Goal: Information Seeking & Learning: Find specific fact

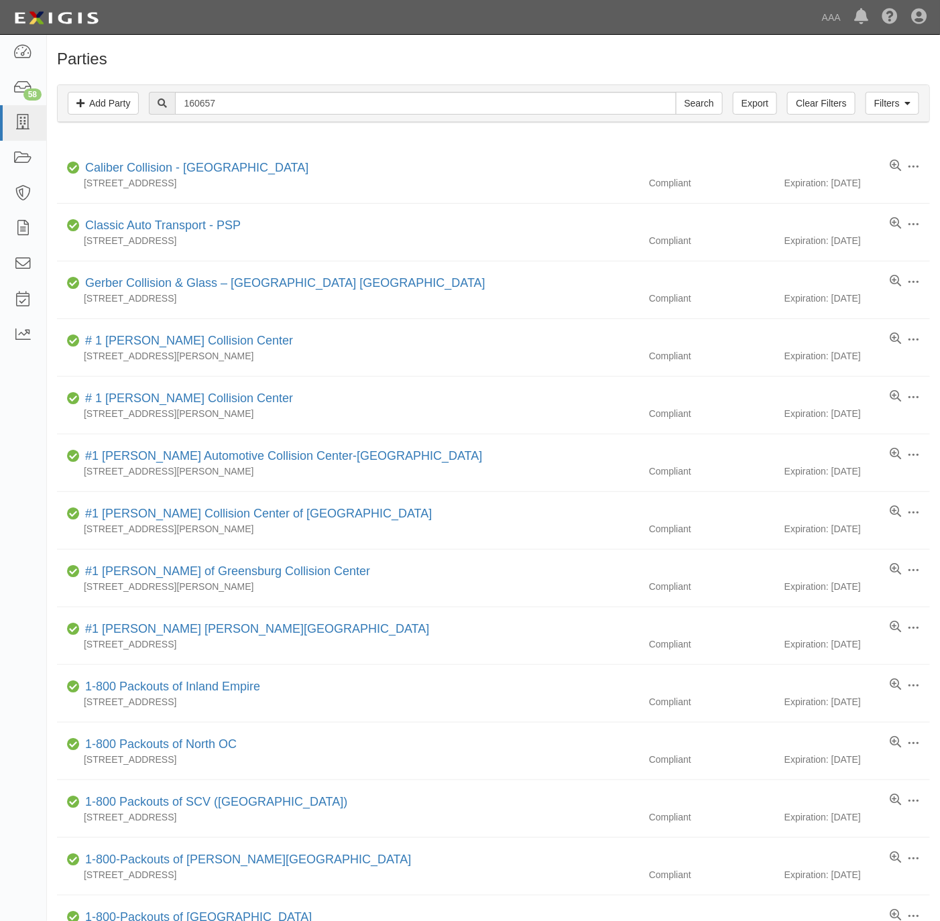
type input "160657"
click at [676, 92] on input "Search" at bounding box center [699, 103] width 47 height 23
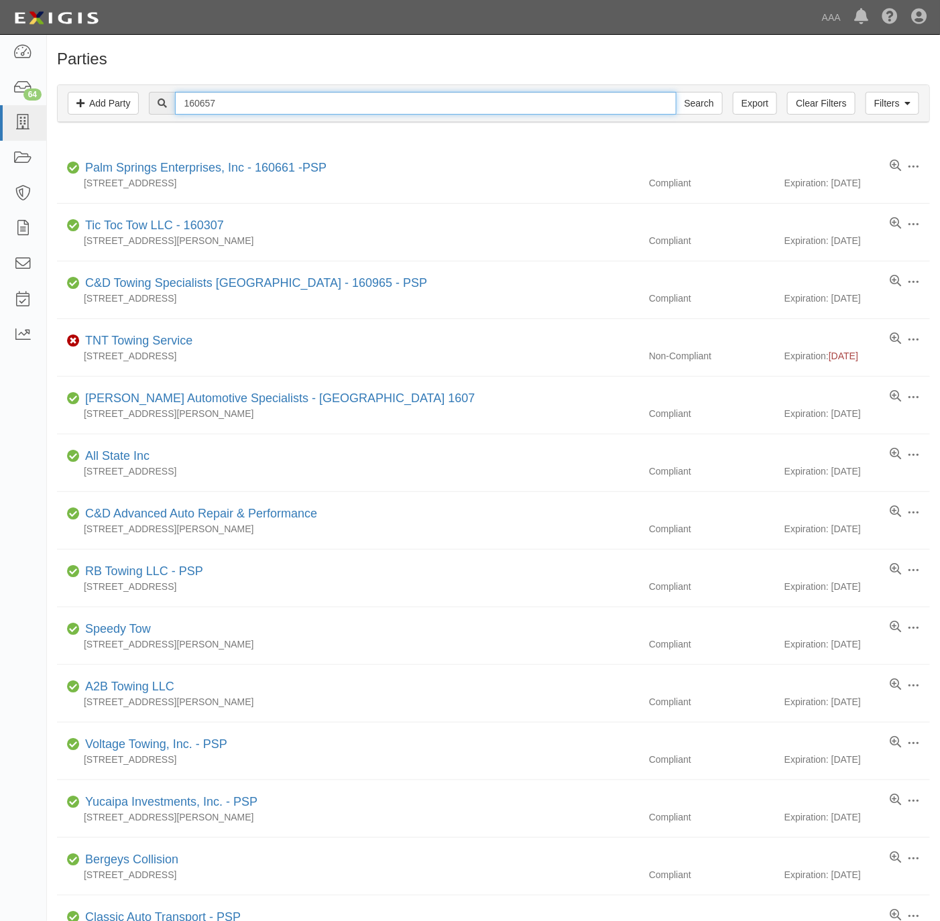
click at [223, 101] on input "160657" at bounding box center [425, 103] width 501 height 23
type input "advanced towing"
click at [676, 92] on input "Search" at bounding box center [699, 103] width 47 height 23
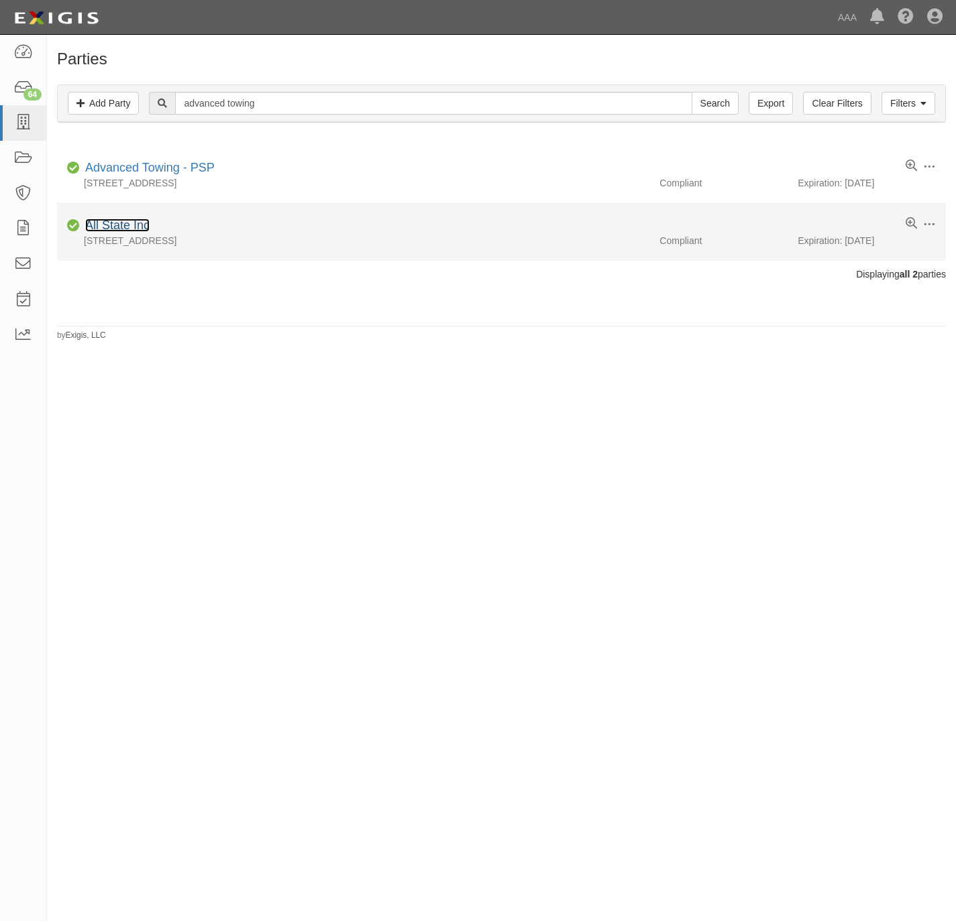
click at [109, 226] on link "All State Inc" at bounding box center [117, 225] width 64 height 13
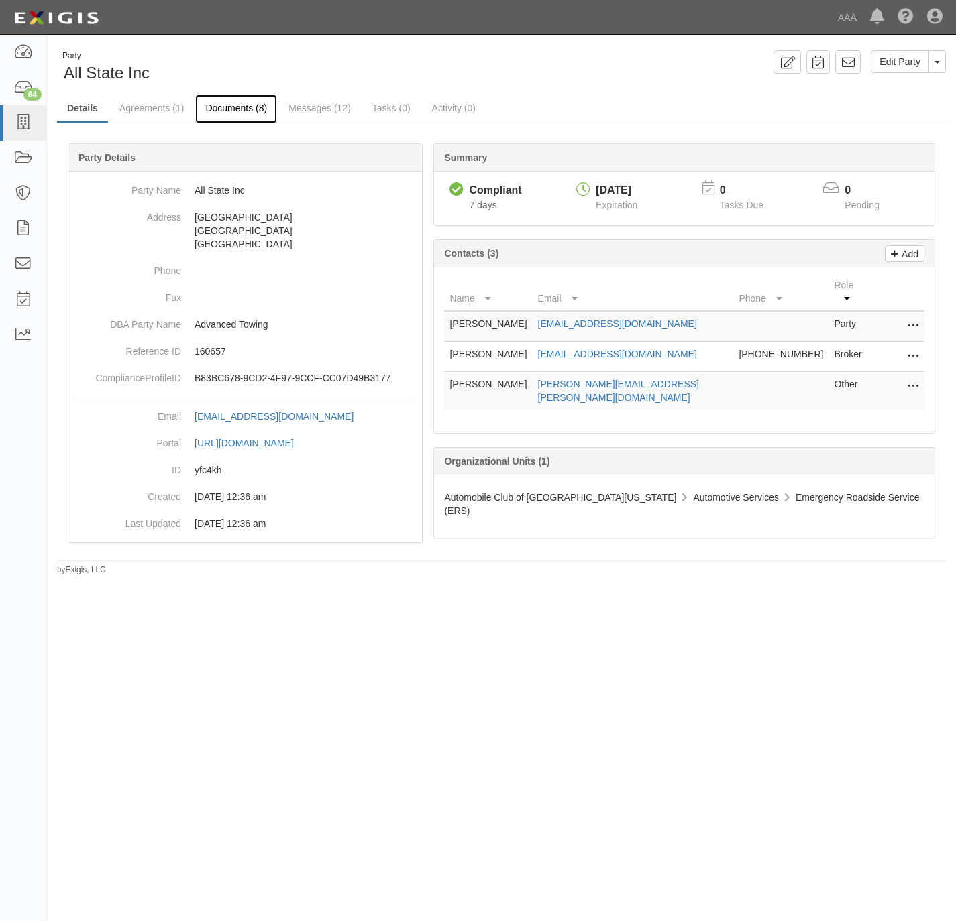
click at [244, 103] on link "Documents (8)" at bounding box center [236, 109] width 82 height 29
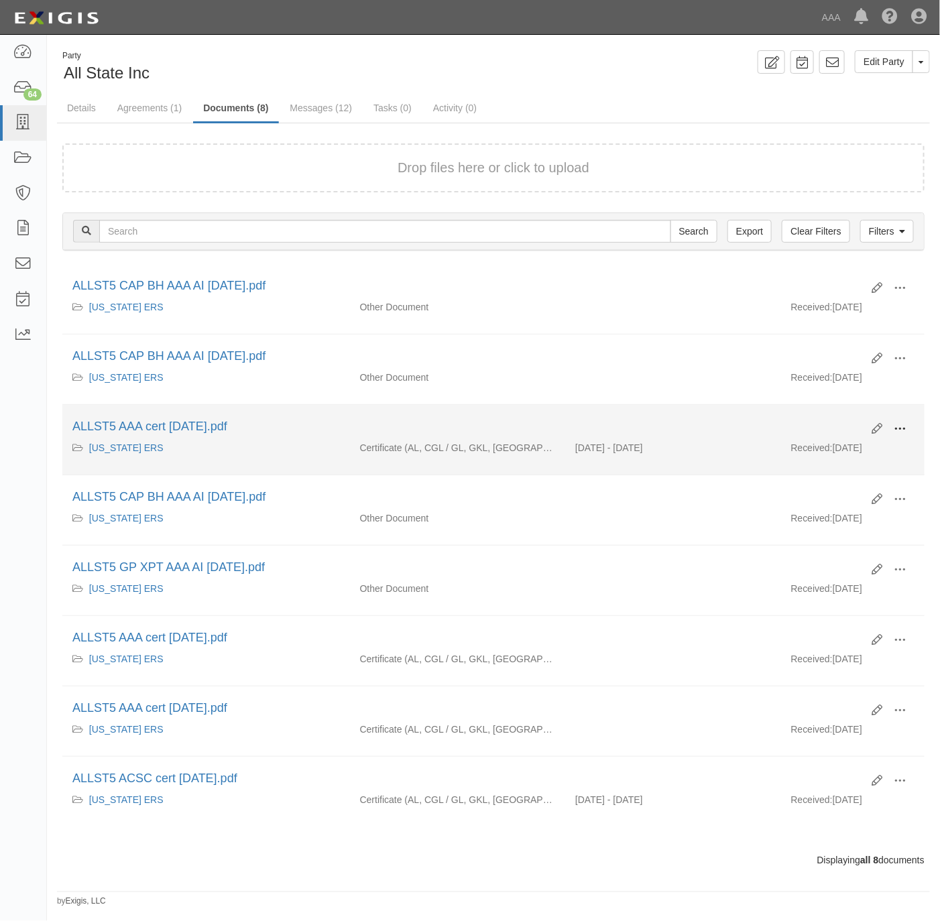
drag, startPoint x: 902, startPoint y: 428, endPoint x: 862, endPoint y: 437, distance: 41.2
click at [901, 428] on span at bounding box center [900, 429] width 12 height 12
click at [833, 447] on link "View" at bounding box center [835, 449] width 106 height 24
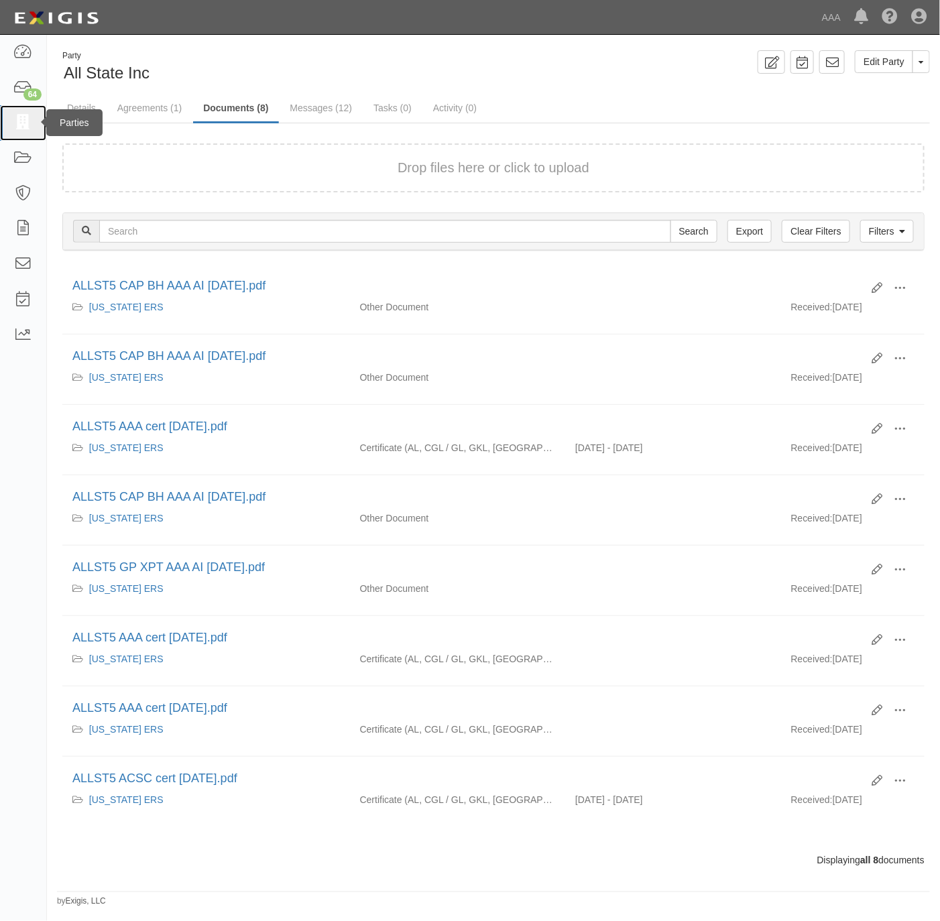
click at [24, 119] on icon at bounding box center [22, 122] width 19 height 15
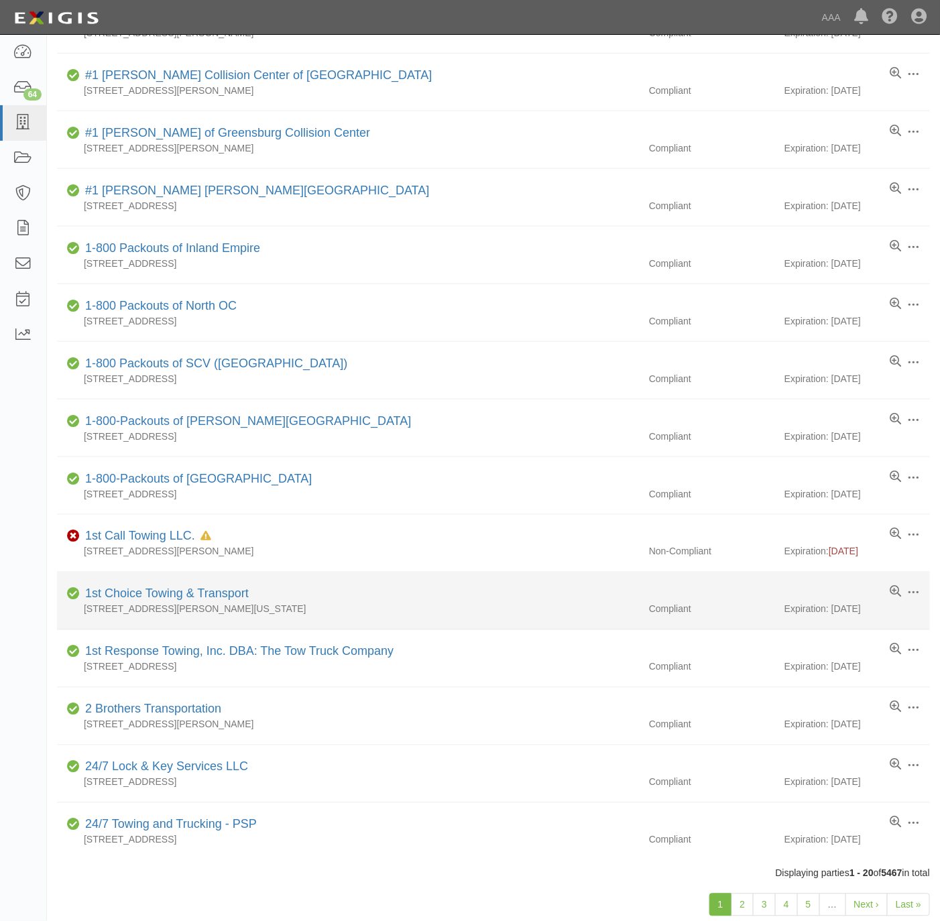
scroll to position [503, 0]
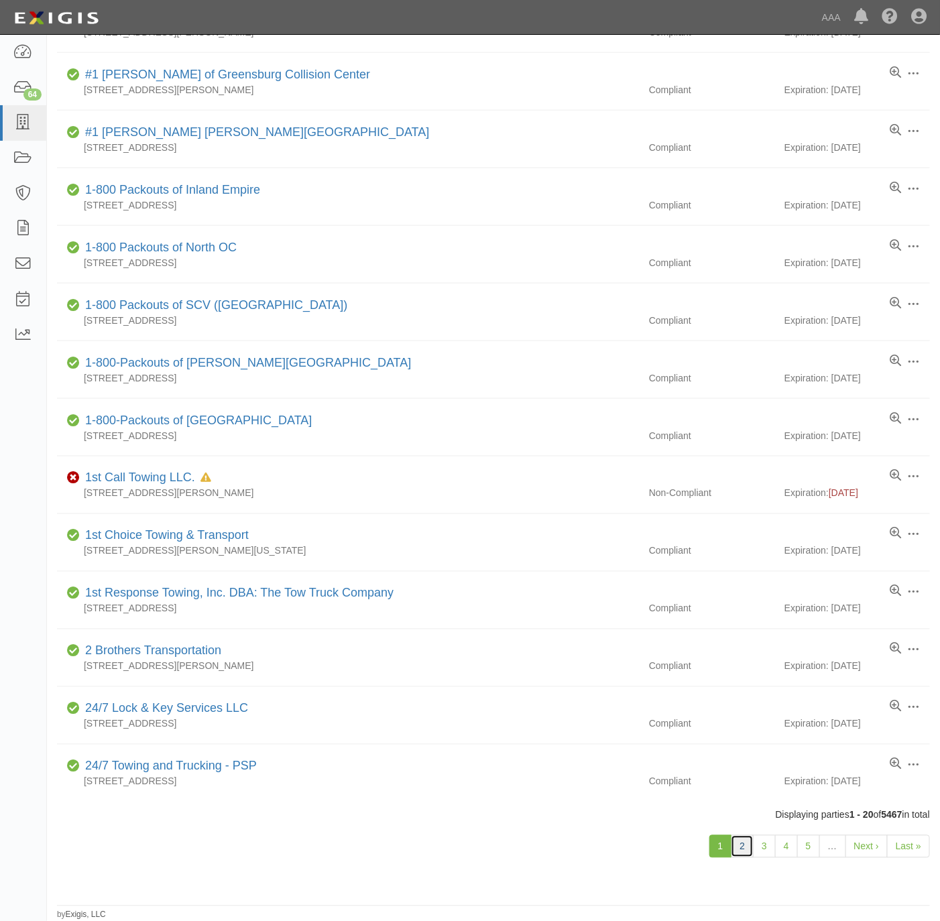
click at [743, 845] on link "2" at bounding box center [742, 846] width 23 height 23
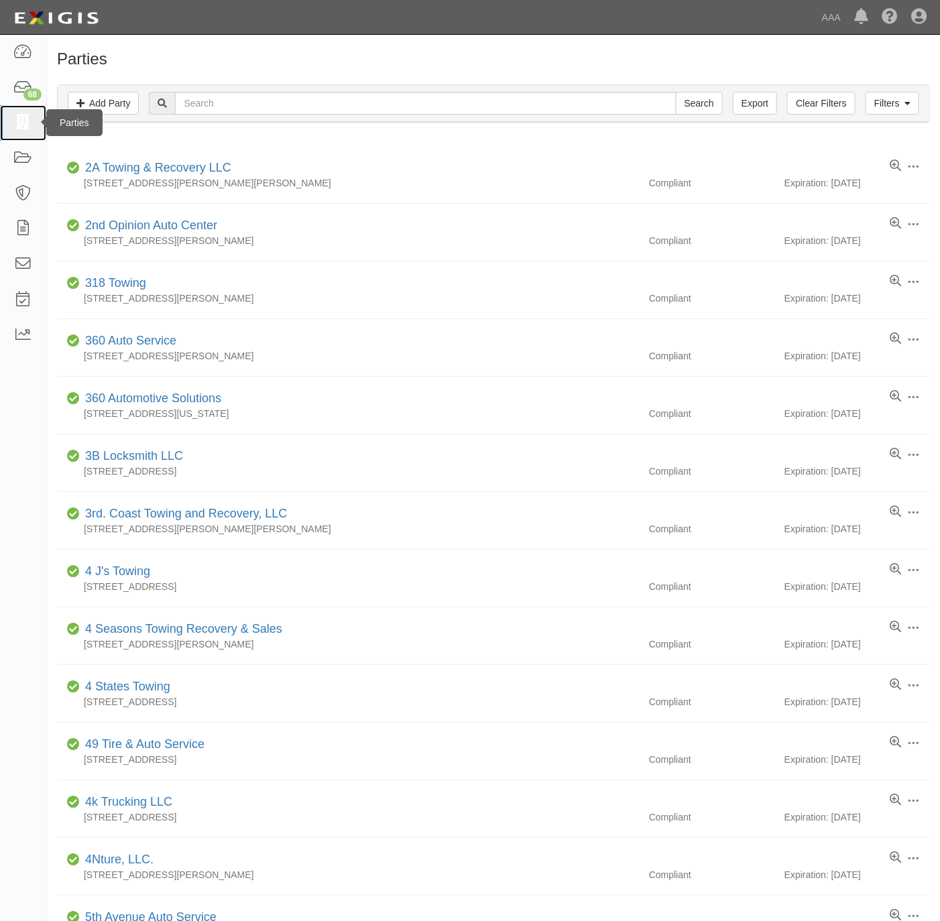
click at [22, 125] on icon at bounding box center [22, 122] width 19 height 15
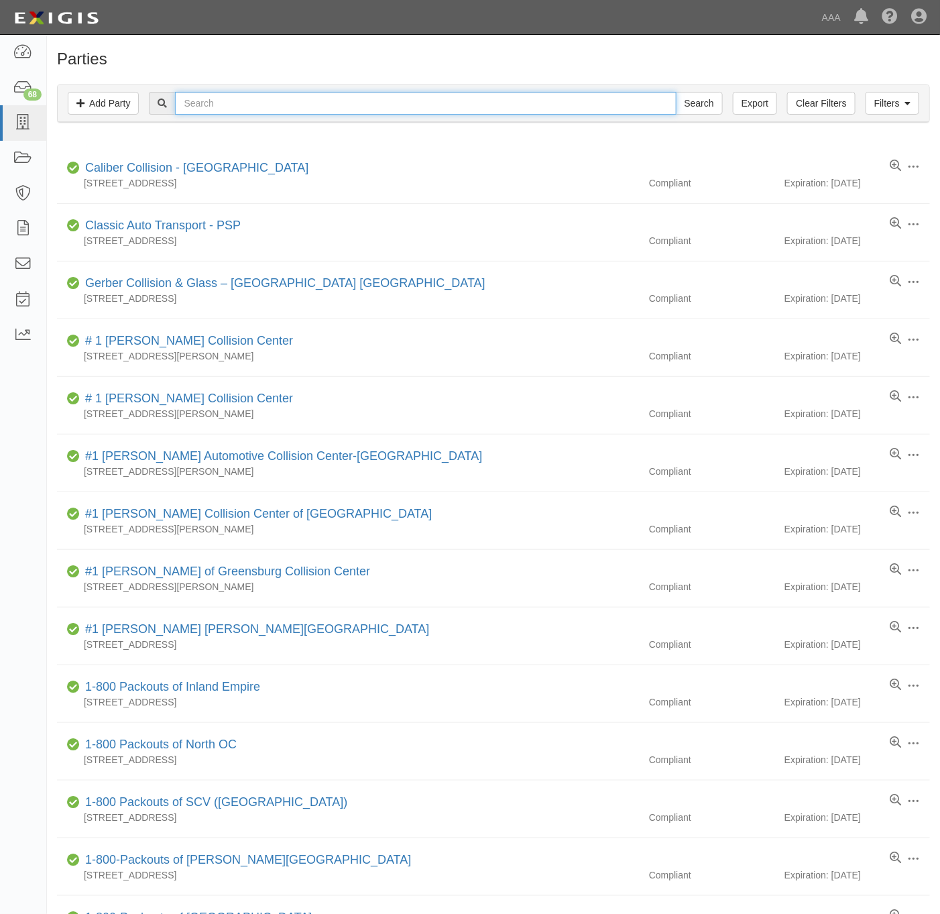
click at [333, 101] on input "text" at bounding box center [425, 103] width 501 height 23
paste input "Iorio Auto Center Inc."
type input "Iorio Auto Center Inc."
click at [686, 97] on input "Search" at bounding box center [699, 103] width 47 height 23
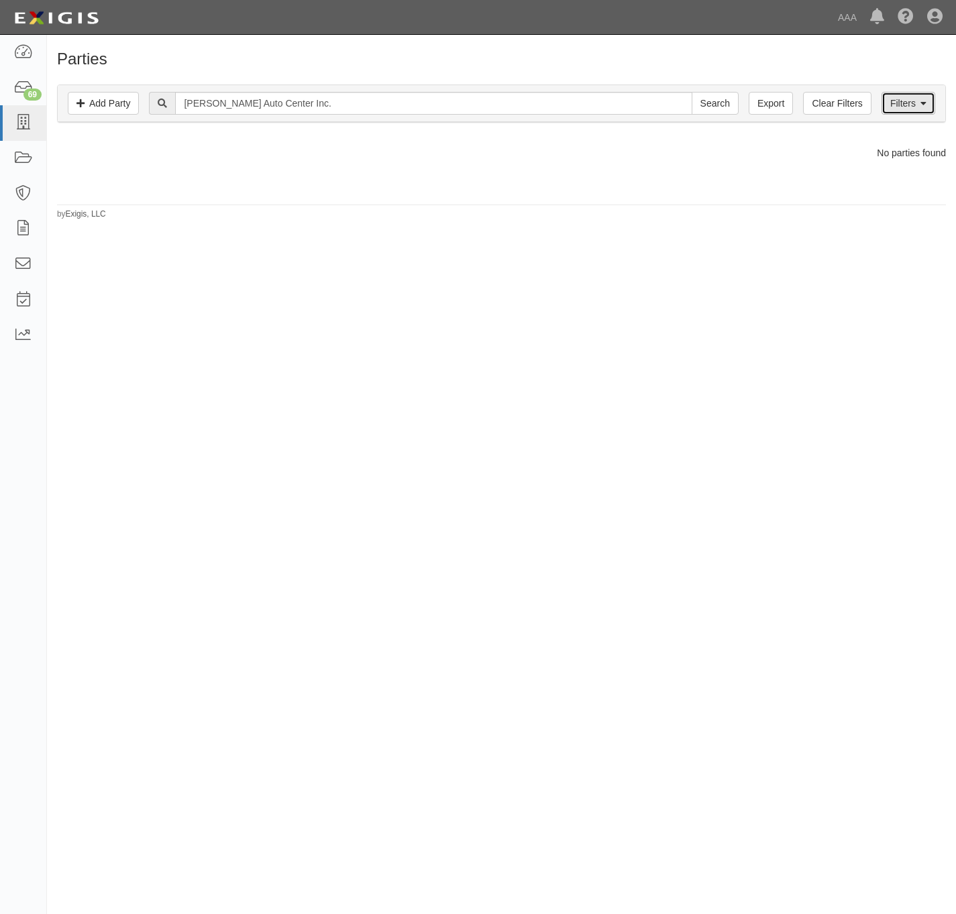
click at [888, 97] on link "Filters" at bounding box center [908, 103] width 54 height 23
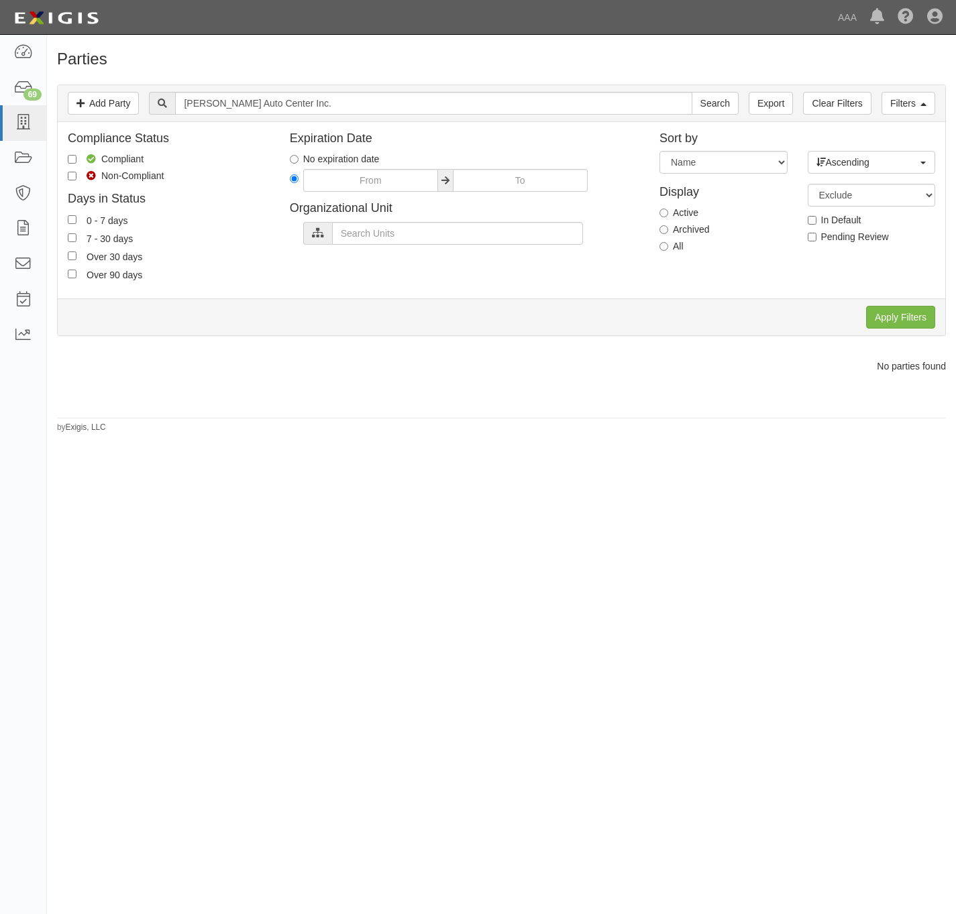
drag, startPoint x: 669, startPoint y: 245, endPoint x: 768, endPoint y: 274, distance: 103.8
click at [668, 247] on label "All" at bounding box center [671, 245] width 24 height 13
click at [668, 247] on input "All" at bounding box center [663, 246] width 9 height 9
radio input "true"
click at [878, 312] on input "Apply Filters" at bounding box center [900, 317] width 69 height 23
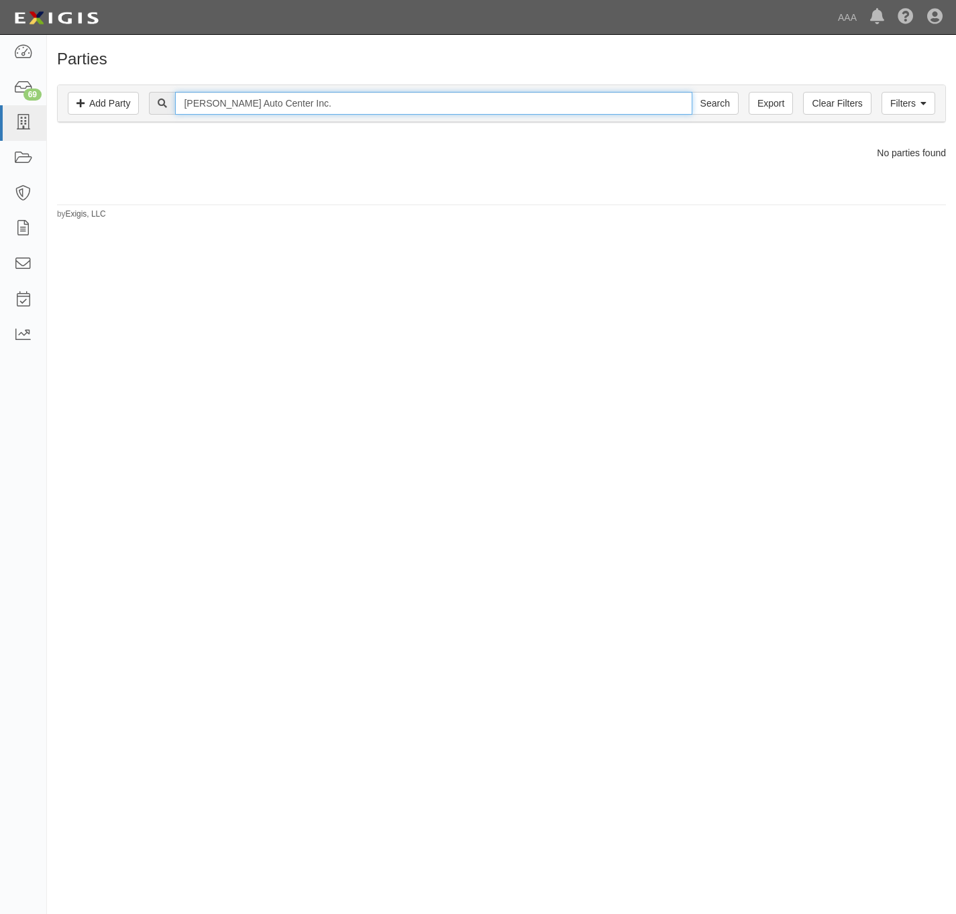
click at [268, 105] on input "[PERSON_NAME] Auto Center Inc." at bounding box center [433, 103] width 516 height 23
type input "[PERSON_NAME] Auto"
click at [691, 92] on input "Search" at bounding box center [714, 103] width 47 height 23
click at [892, 99] on link "Filters" at bounding box center [908, 103] width 54 height 23
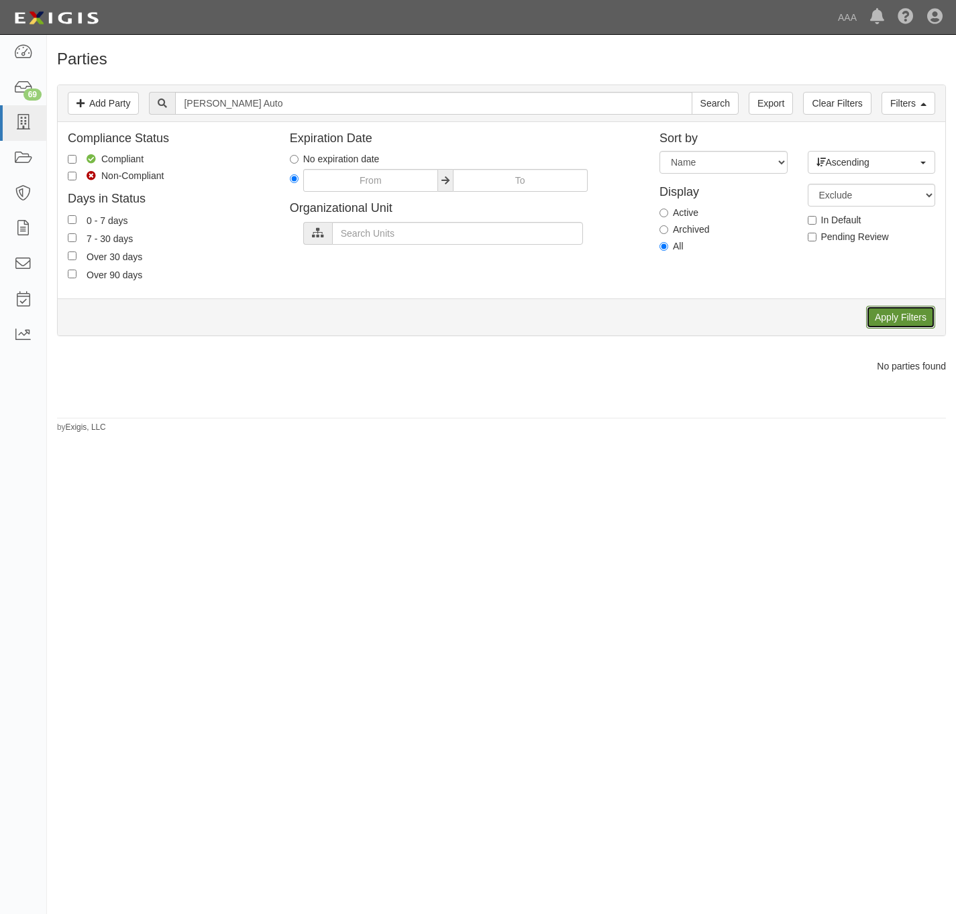
drag, startPoint x: 883, startPoint y: 316, endPoint x: 829, endPoint y: 306, distance: 54.6
click at [882, 316] on input "Apply Filters" at bounding box center [900, 317] width 69 height 23
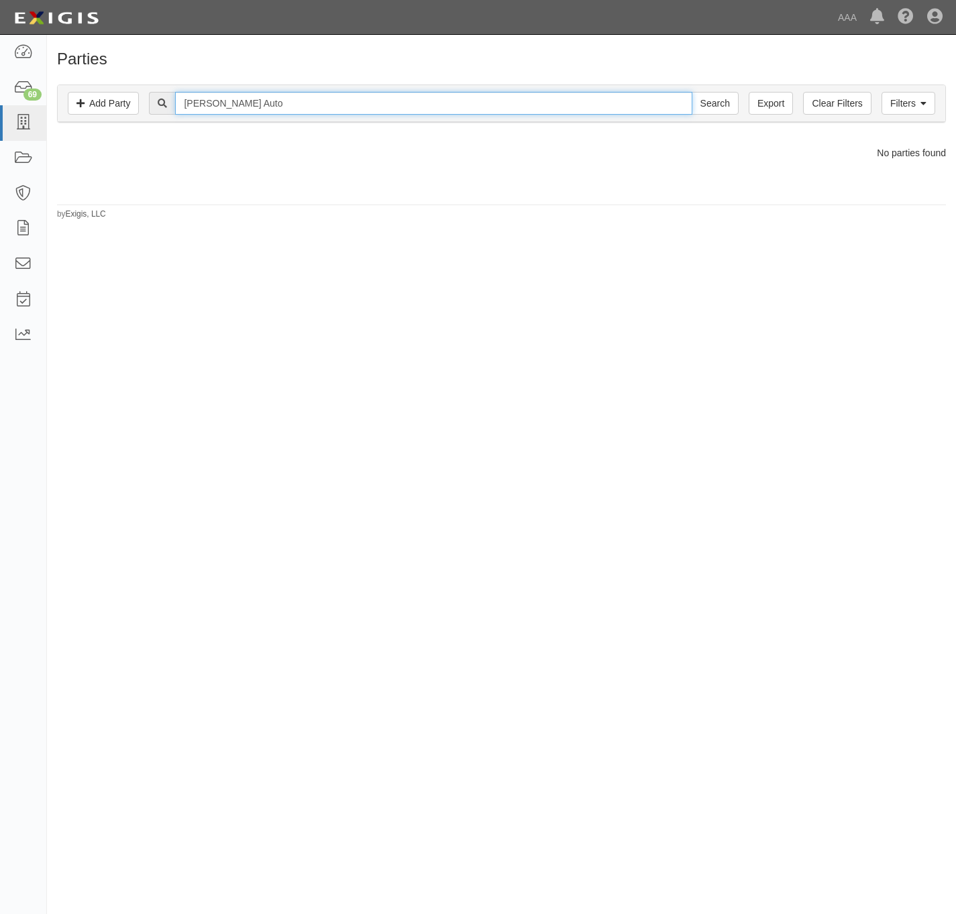
click at [221, 105] on input "[PERSON_NAME] Auto" at bounding box center [433, 103] width 516 height 23
type input "Iorio"
click at [898, 99] on link "Filters" at bounding box center [908, 103] width 54 height 23
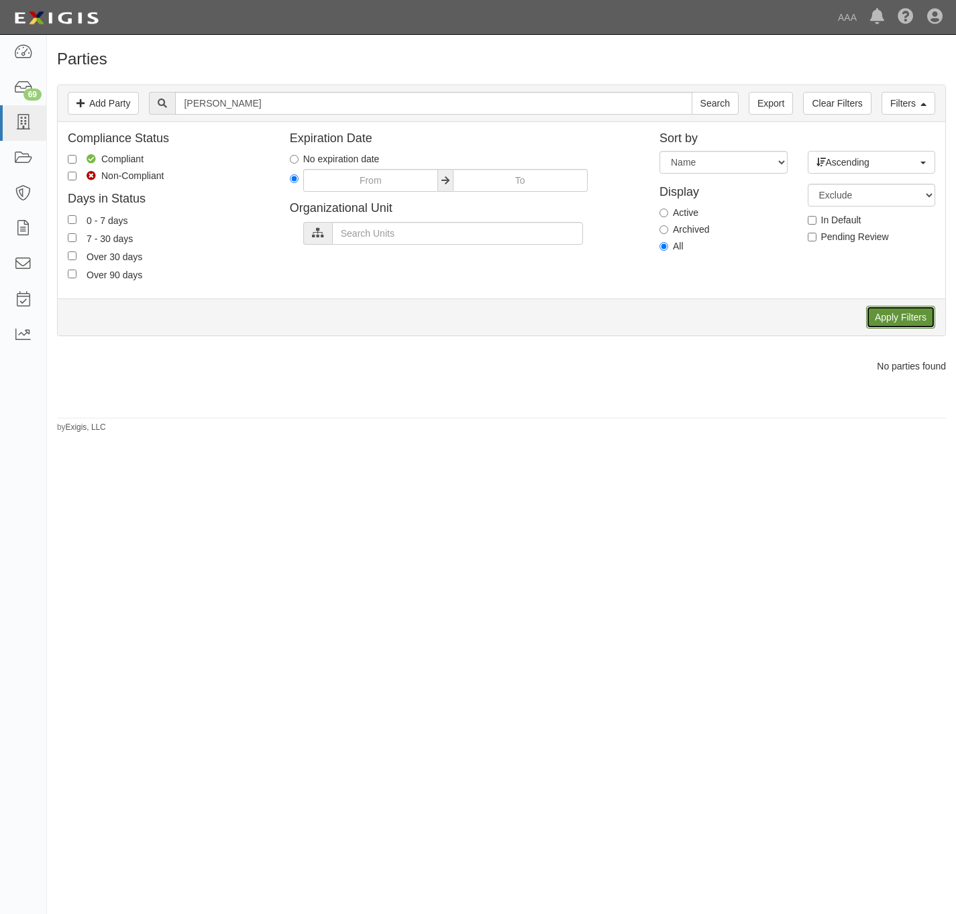
click at [877, 321] on input "Apply Filters" at bounding box center [900, 317] width 69 height 23
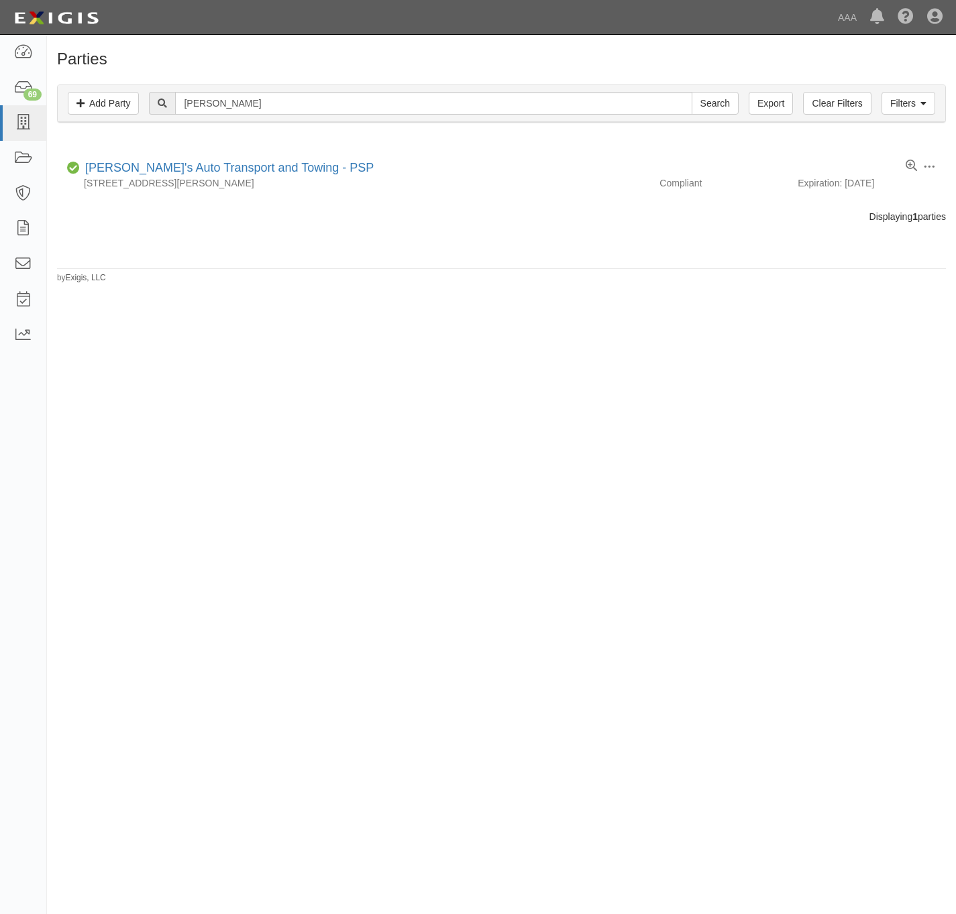
click at [717, 101] on input "Search" at bounding box center [714, 103] width 47 height 23
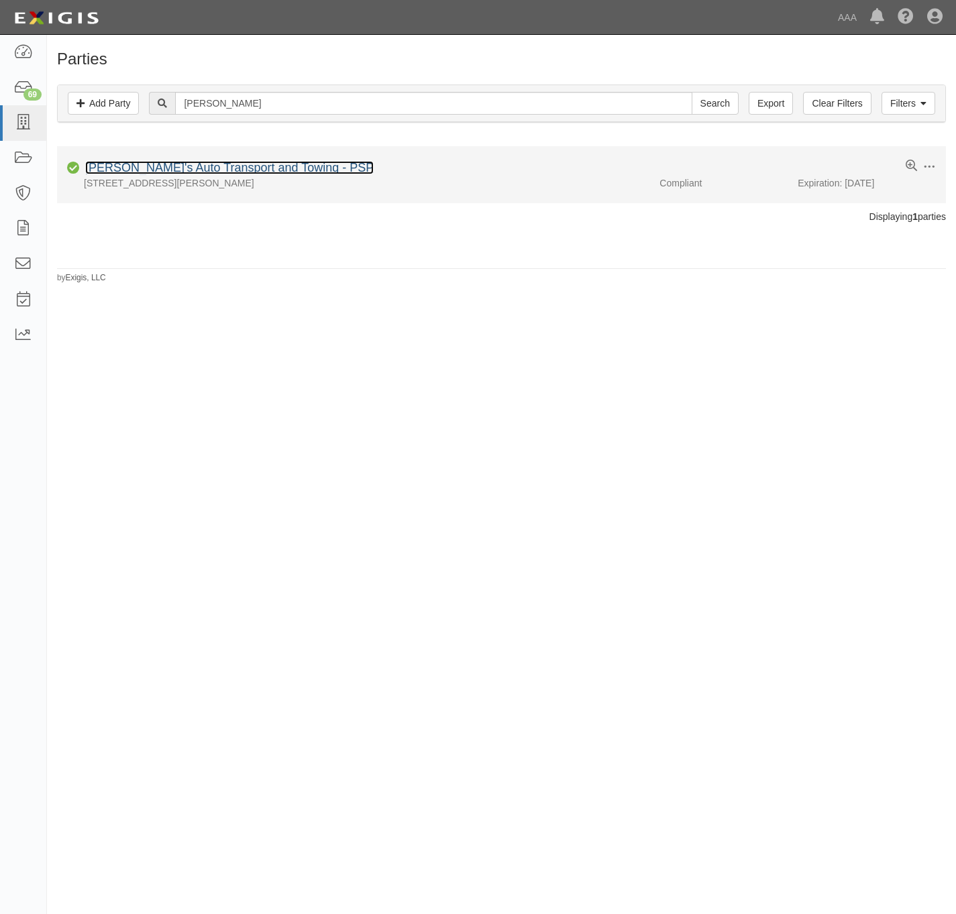
click at [237, 165] on link "[PERSON_NAME]'s Auto Transport and Towing - PSP" at bounding box center [229, 167] width 288 height 13
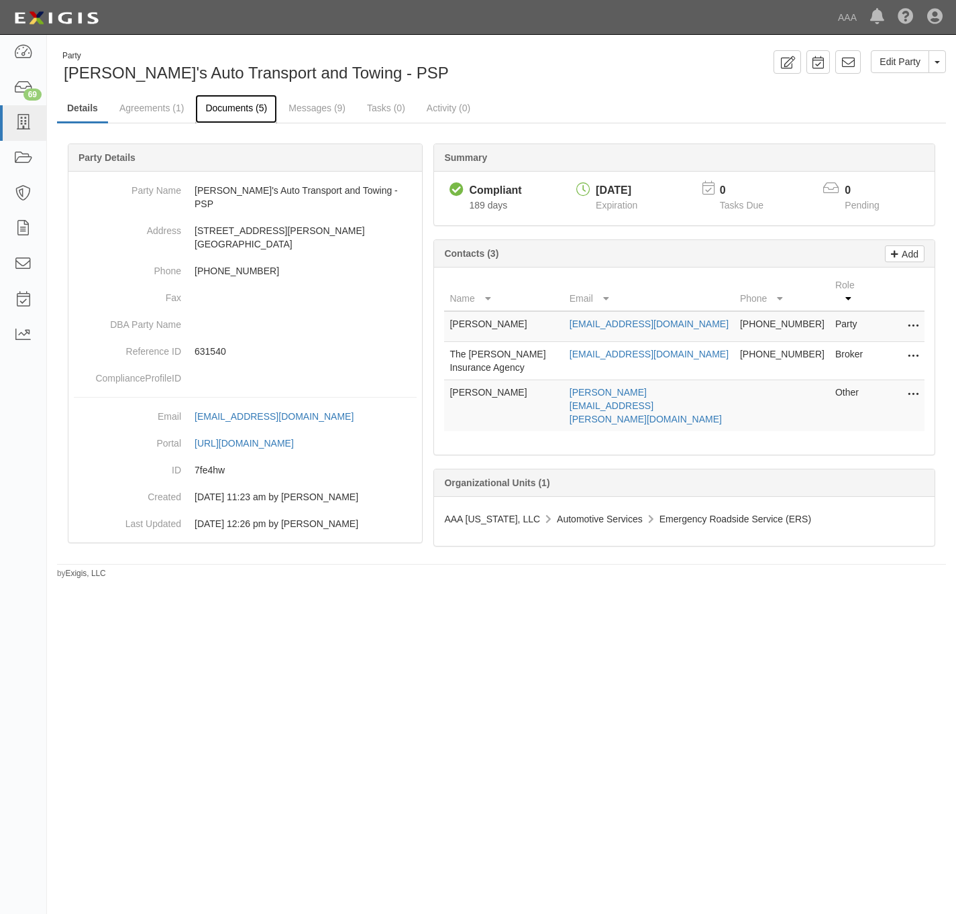
click at [226, 109] on link "Documents (5)" at bounding box center [236, 109] width 82 height 29
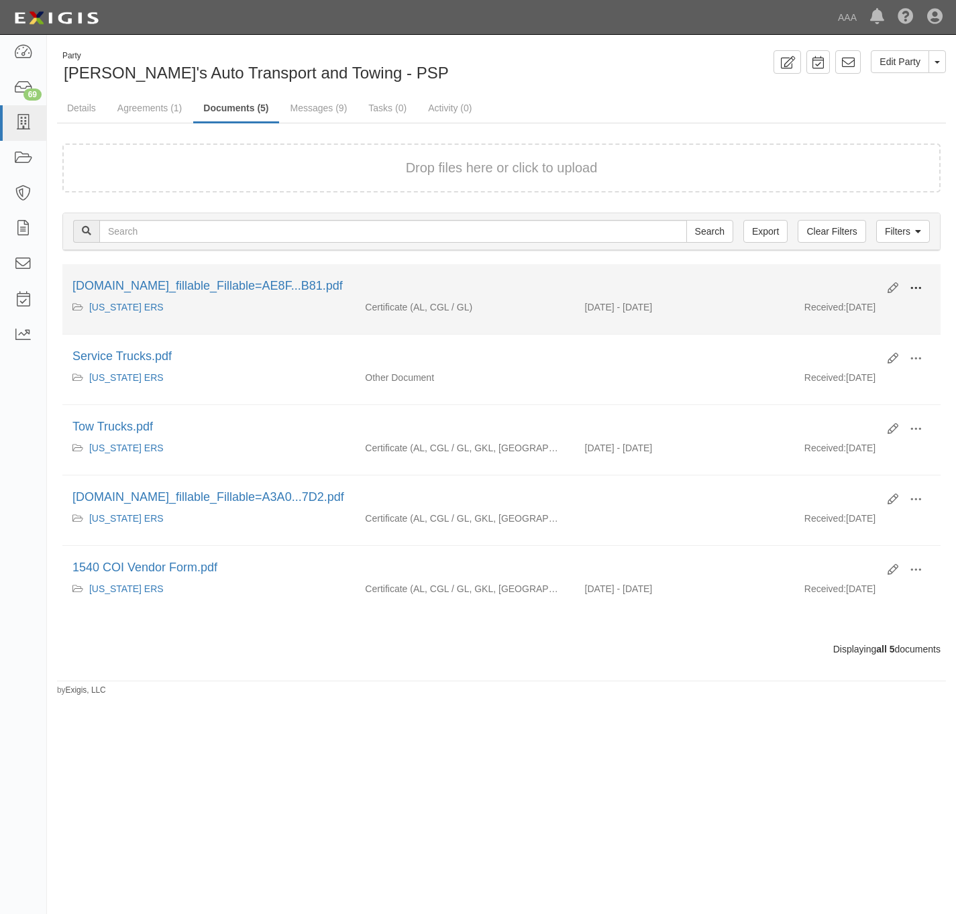
click at [917, 282] on span at bounding box center [915, 288] width 12 height 12
click at [866, 306] on link "View" at bounding box center [850, 308] width 106 height 24
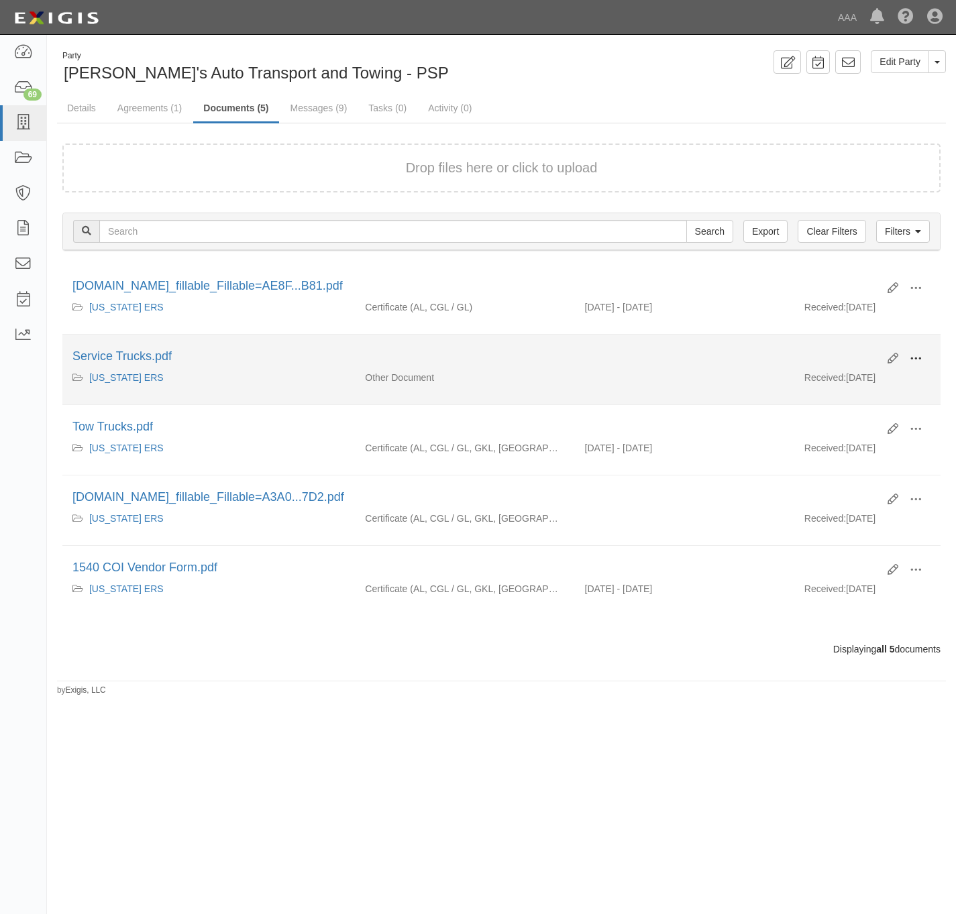
click at [920, 356] on span at bounding box center [915, 359] width 12 height 12
click at [827, 382] on link "View" at bounding box center [850, 378] width 106 height 24
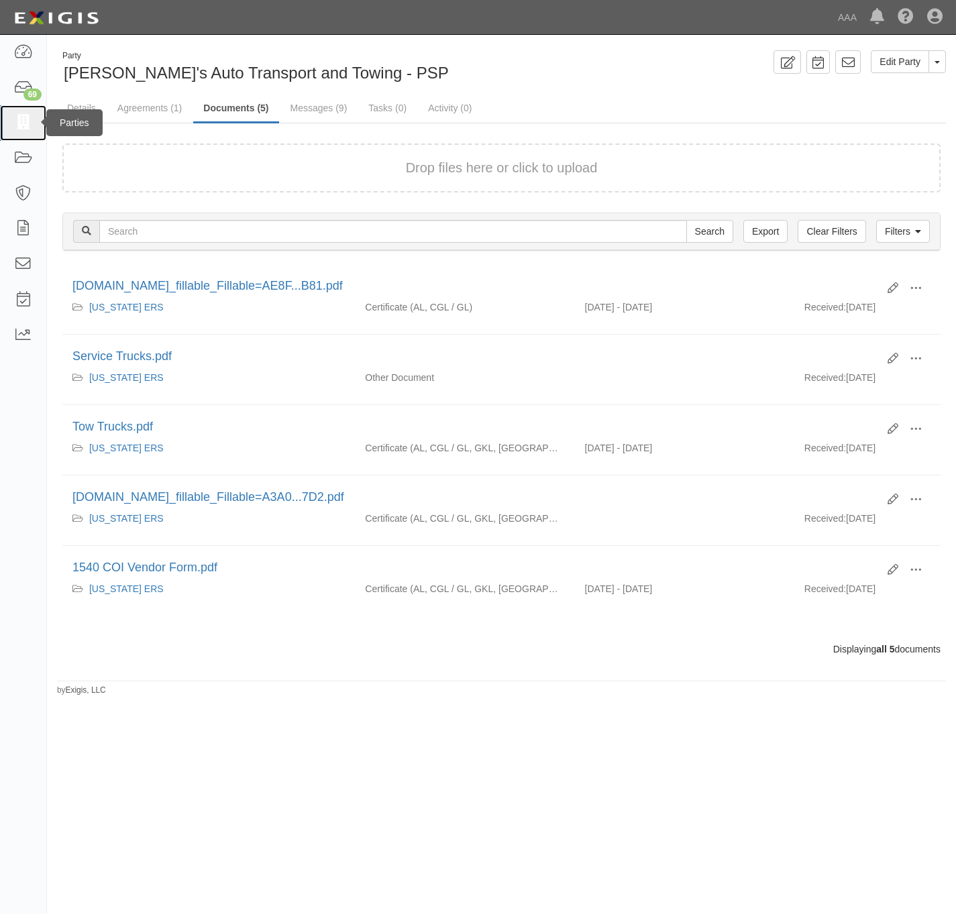
click at [21, 123] on icon at bounding box center [22, 122] width 19 height 15
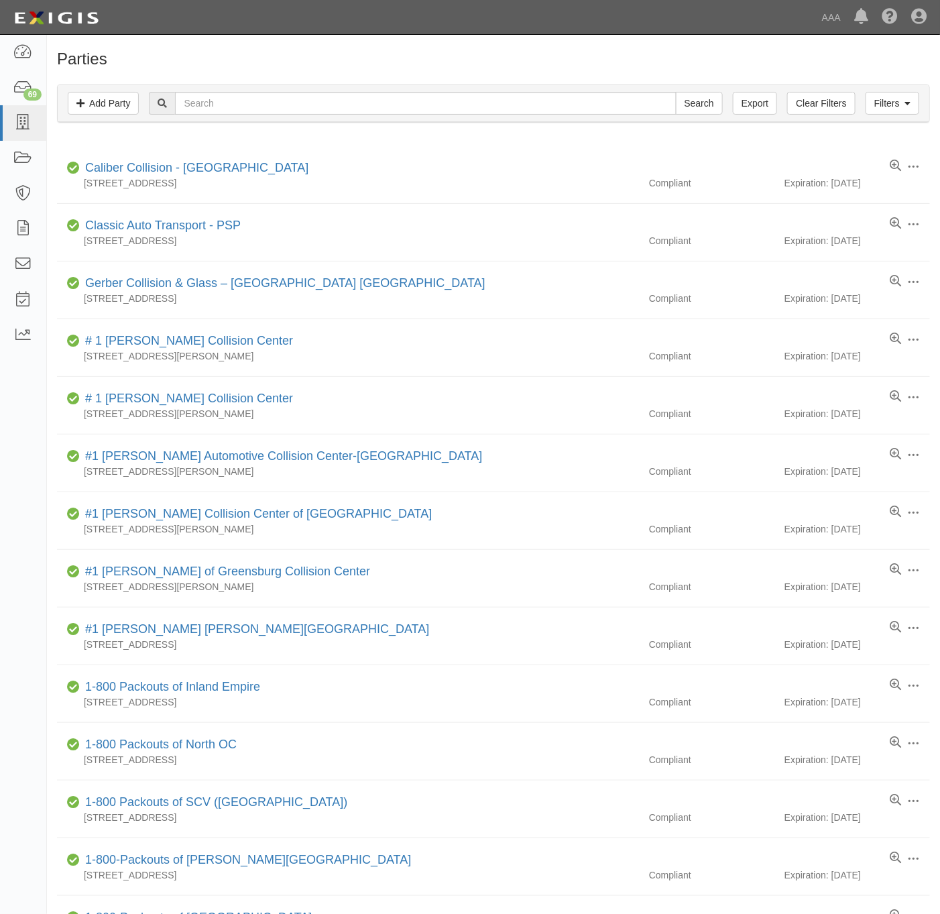
drag, startPoint x: 350, startPoint y: 73, endPoint x: 386, endPoint y: 40, distance: 48.9
click at [350, 71] on div "Parties Add Party Filters Add Party Clear Filters Export Search Filters Complia…" at bounding box center [493, 734] width 893 height 1368
click at [375, 95] on input "text" at bounding box center [425, 103] width 501 height 23
paste input "M&R Towing - CAE126"
type input "M&R Towing - CAE126"
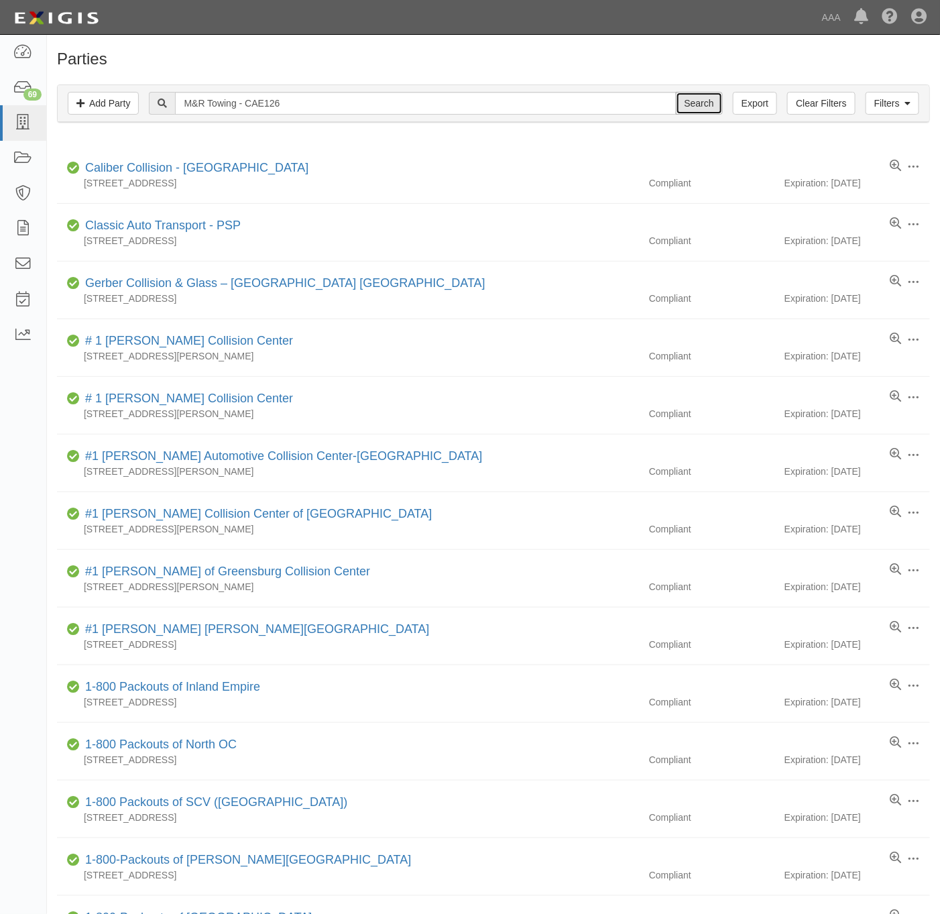
click at [703, 103] on input "Search" at bounding box center [699, 103] width 47 height 23
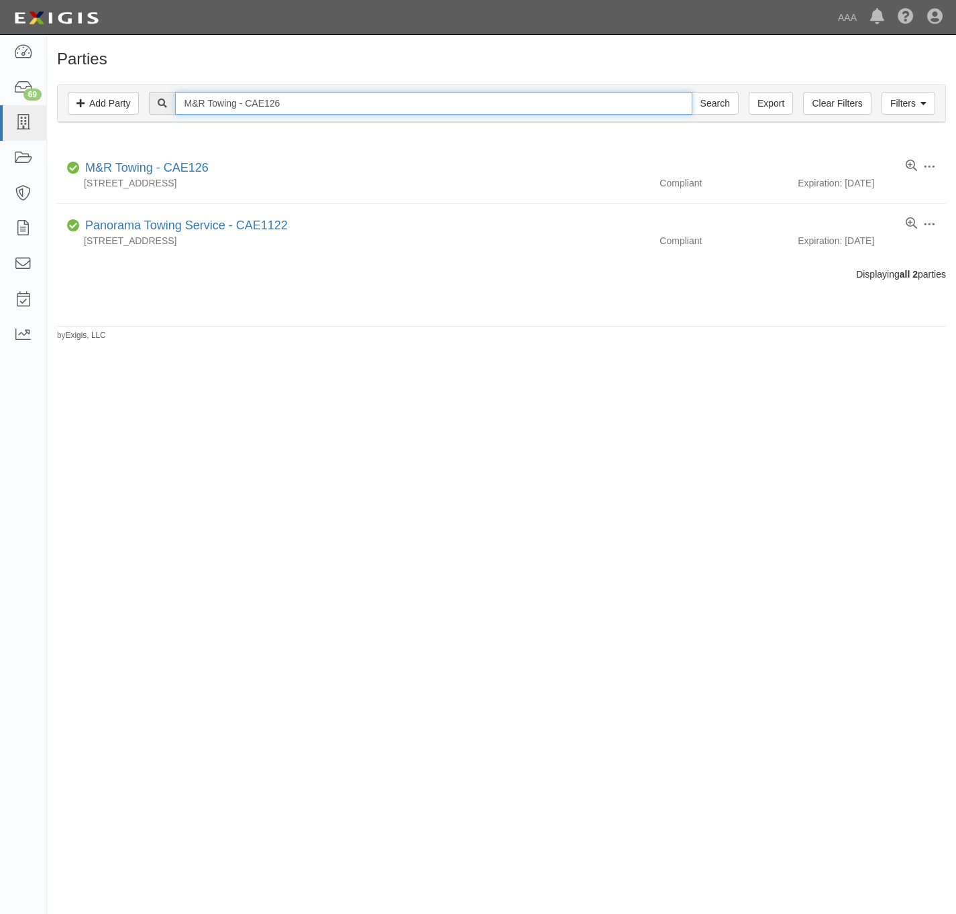
click at [202, 93] on input "M&R Towing - CAE126" at bounding box center [433, 103] width 516 height 23
click at [211, 107] on input "M&R Towing - CAE126" at bounding box center [433, 103] width 516 height 23
click at [212, 109] on input "M&R Towing - CAE126" at bounding box center [433, 103] width 516 height 23
paste input "Super Service Towing & Recovery, LLC - 160383"
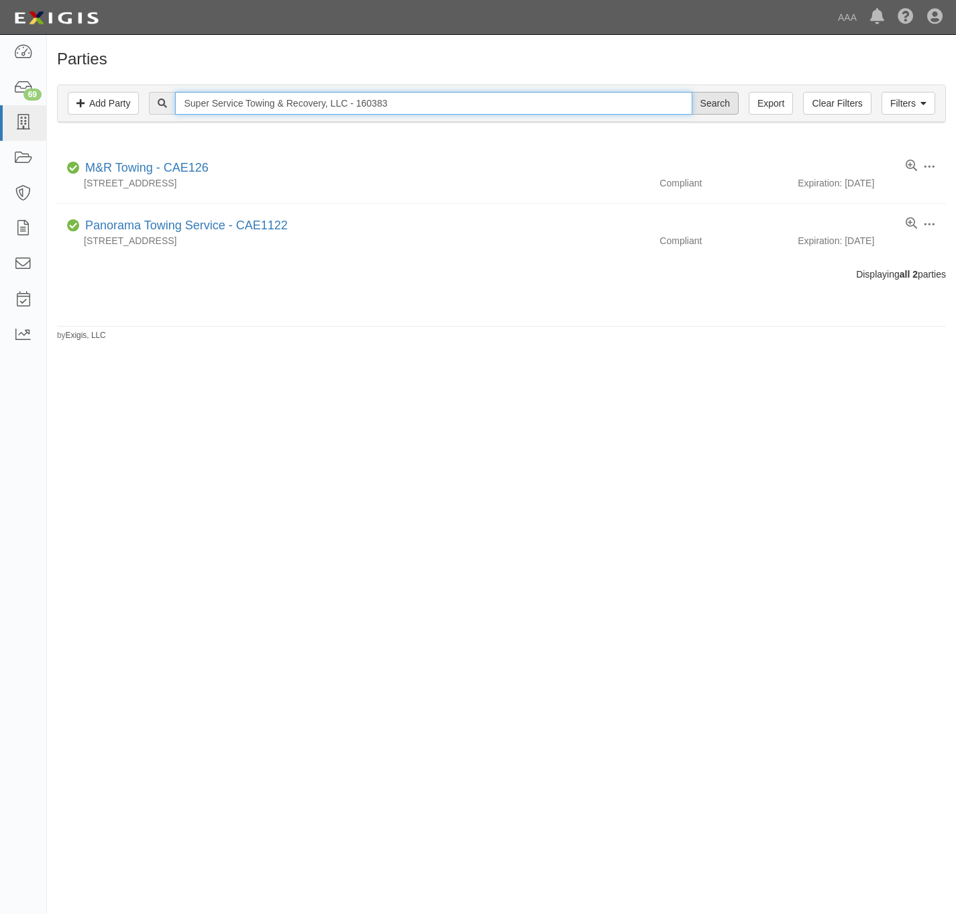
type input "Super Service Towing & Recovery, LLC - 160383"
click at [704, 107] on input "Search" at bounding box center [714, 103] width 47 height 23
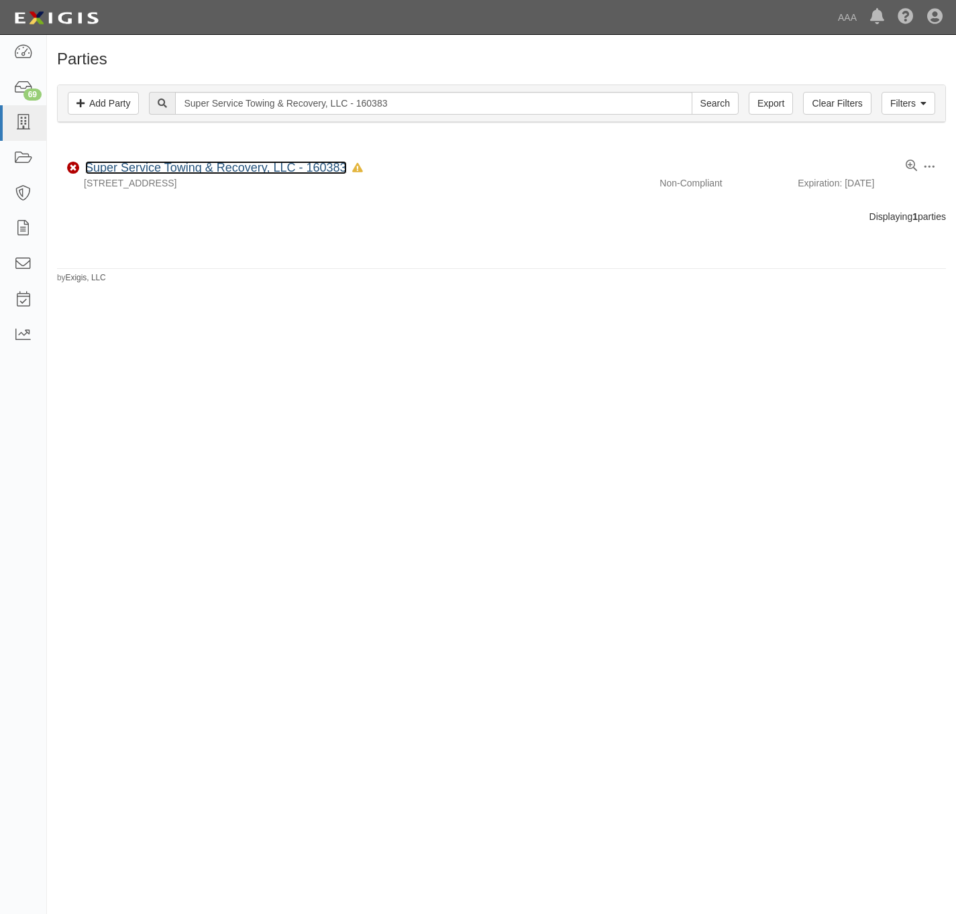
click at [178, 166] on link "Super Service Towing & Recovery, LLC - 160383" at bounding box center [216, 167] width 262 height 13
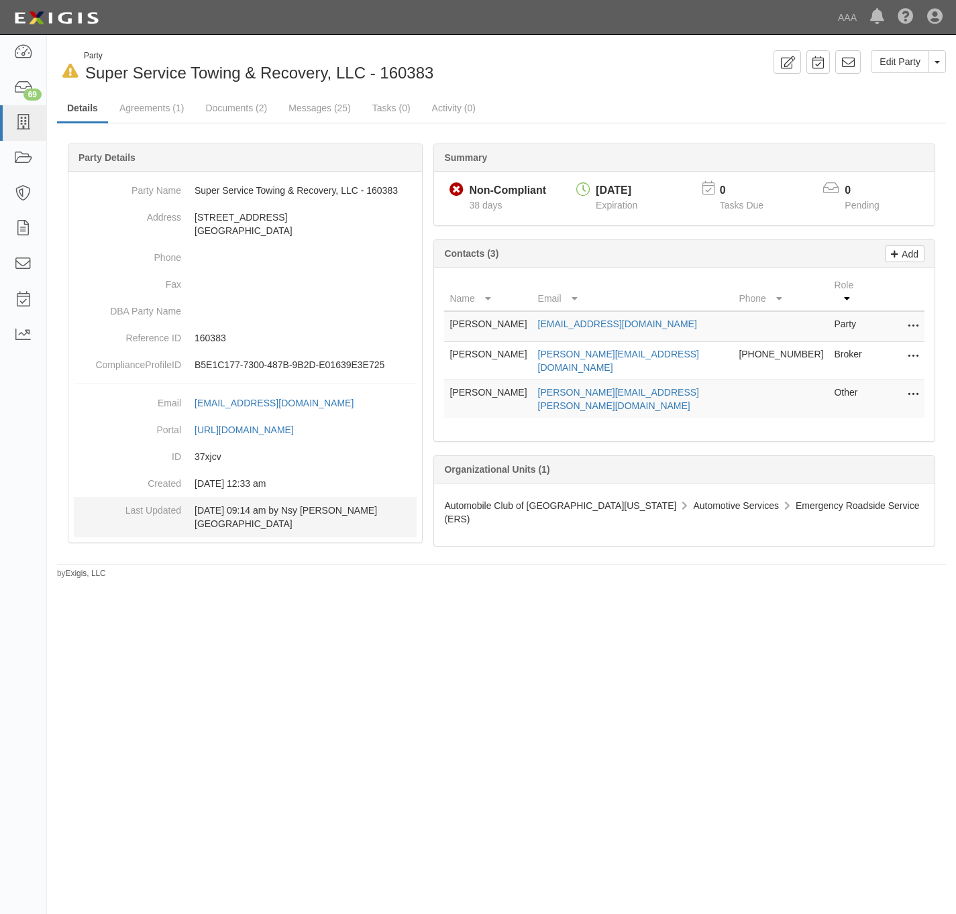
drag, startPoint x: 228, startPoint y: 572, endPoint x: 255, endPoint y: 508, distance: 70.0
click at [228, 568] on div "In Default since 09/15/2025 Party Super Service Towing & Recovery, LLC - 160383…" at bounding box center [478, 451] width 956 height 823
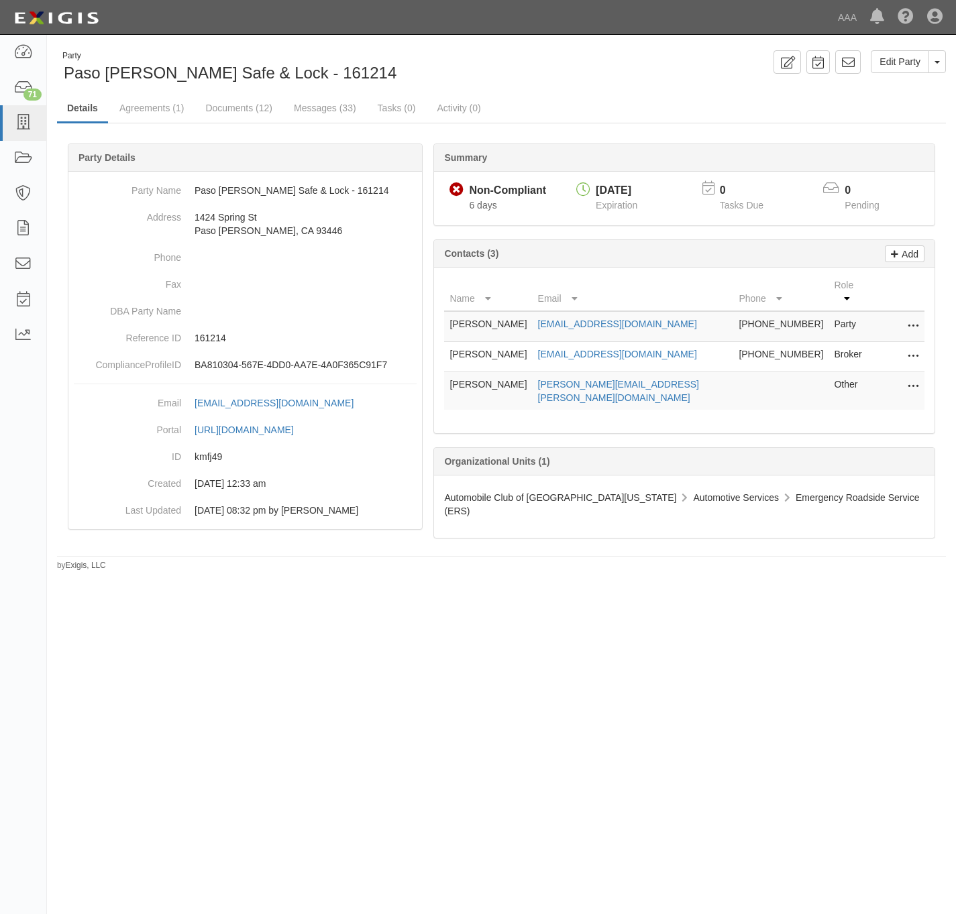
click at [302, 723] on div "Party Paso Robles Safe & Lock - 161214 Edit Party Toggle Party Dropdown View Au…" at bounding box center [478, 451] width 956 height 823
click at [218, 111] on link "Documents (12)" at bounding box center [238, 109] width 87 height 29
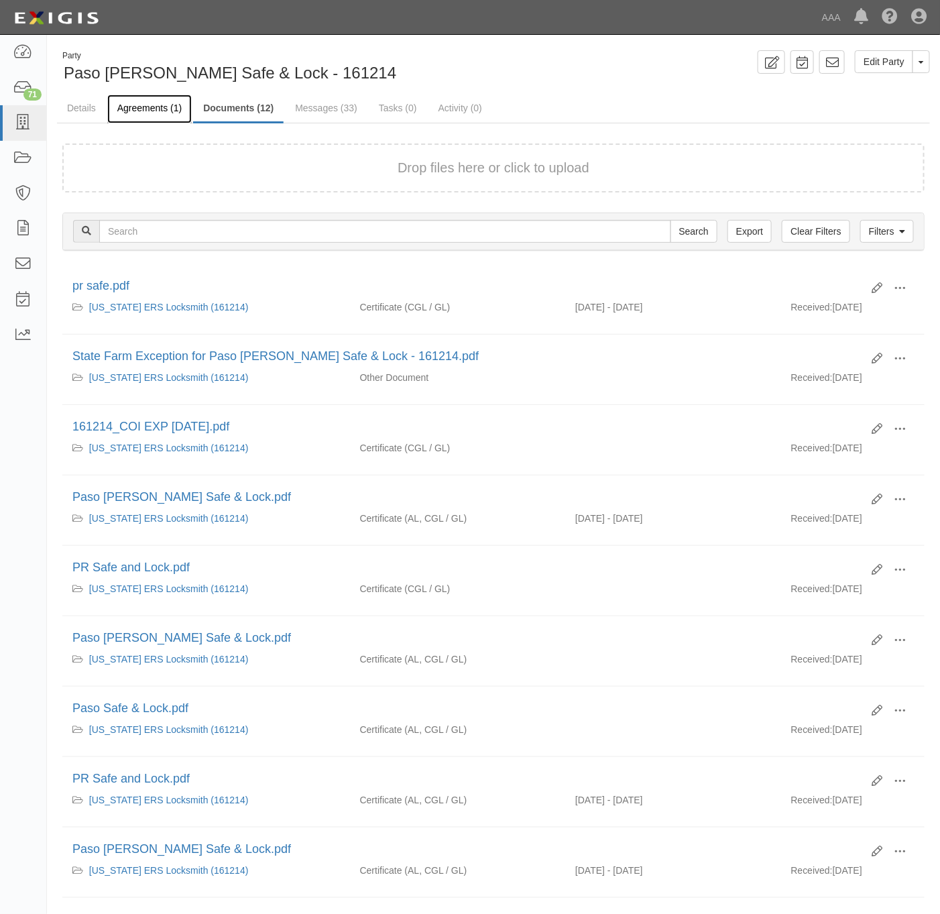
click at [143, 107] on link "Agreements (1)" at bounding box center [149, 109] width 84 height 29
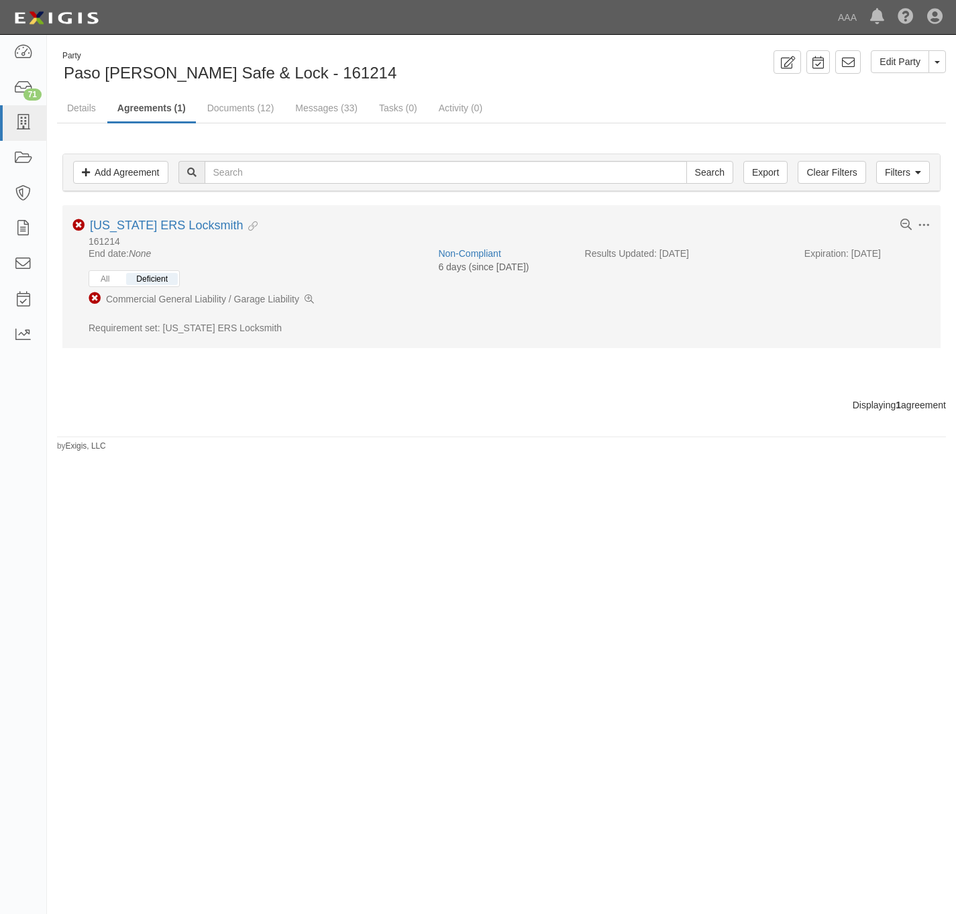
click at [300, 296] on li "Non-Compliant Commercial General Liability / Garage Liability" at bounding box center [253, 299] width 329 height 24
click at [308, 294] on link at bounding box center [308, 298] width 9 height 13
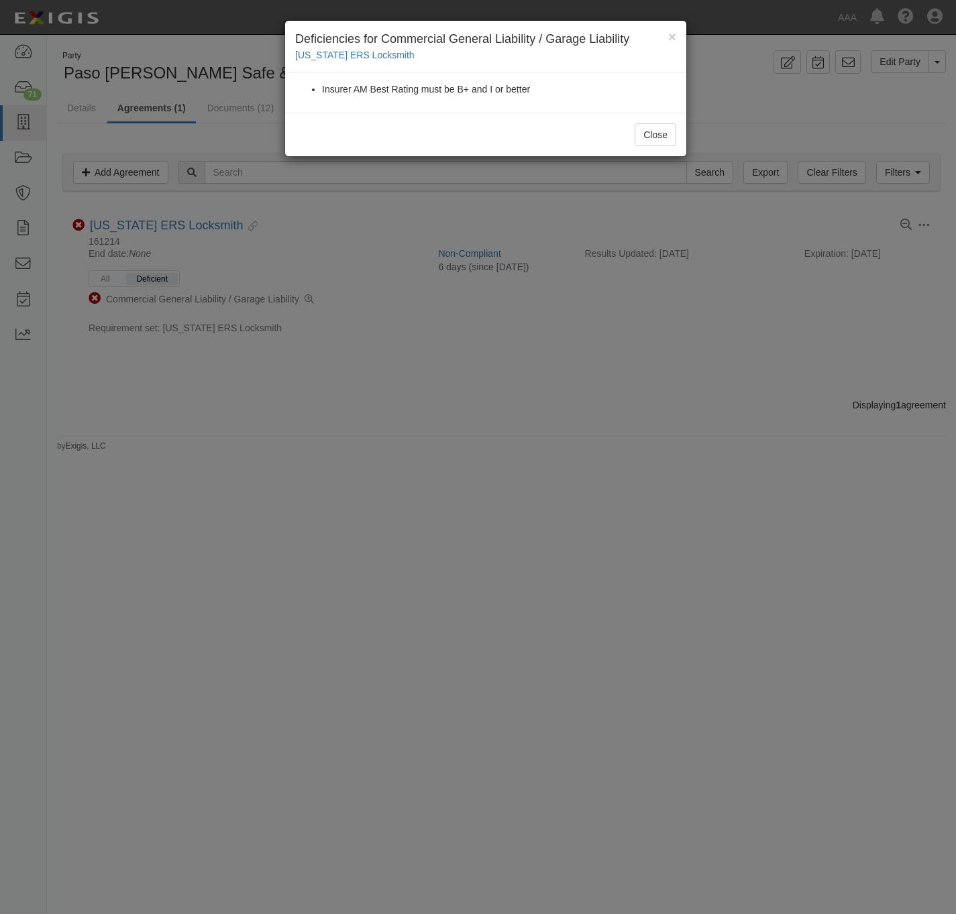
click at [373, 391] on div "× Deficiencies for Commercial General Liability / Garage Liability California E…" at bounding box center [478, 457] width 956 height 914
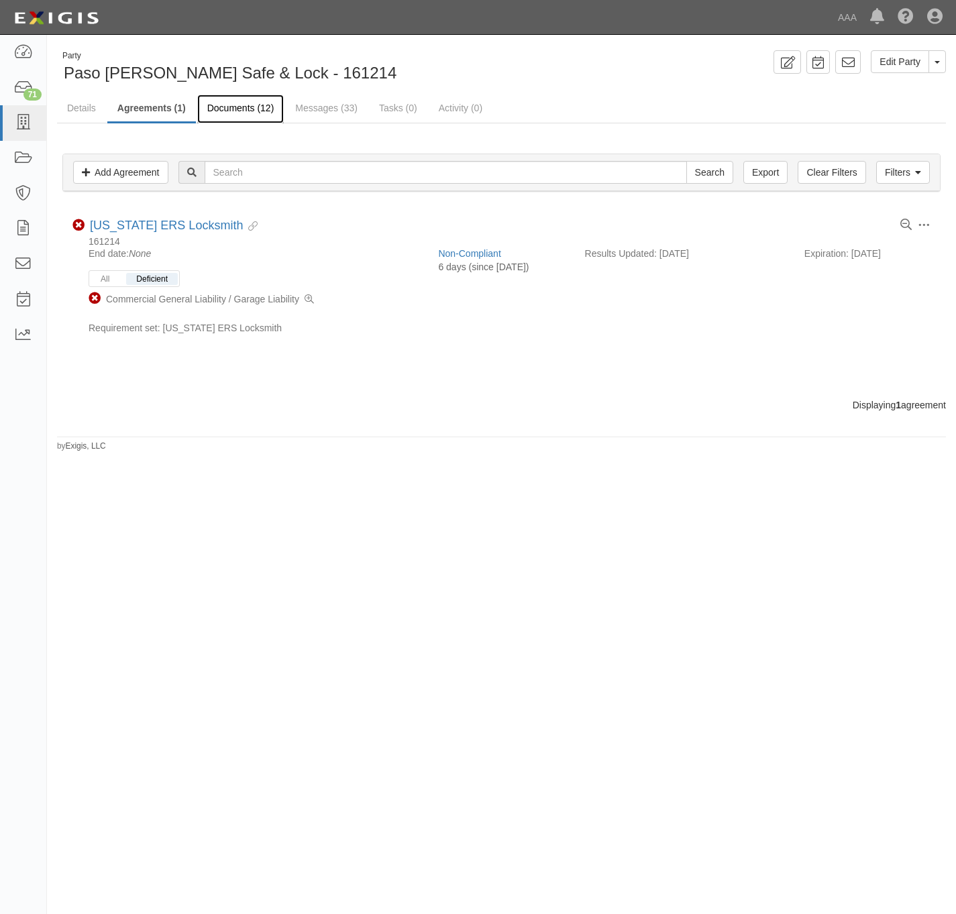
click at [236, 109] on link "Documents (12)" at bounding box center [240, 109] width 87 height 29
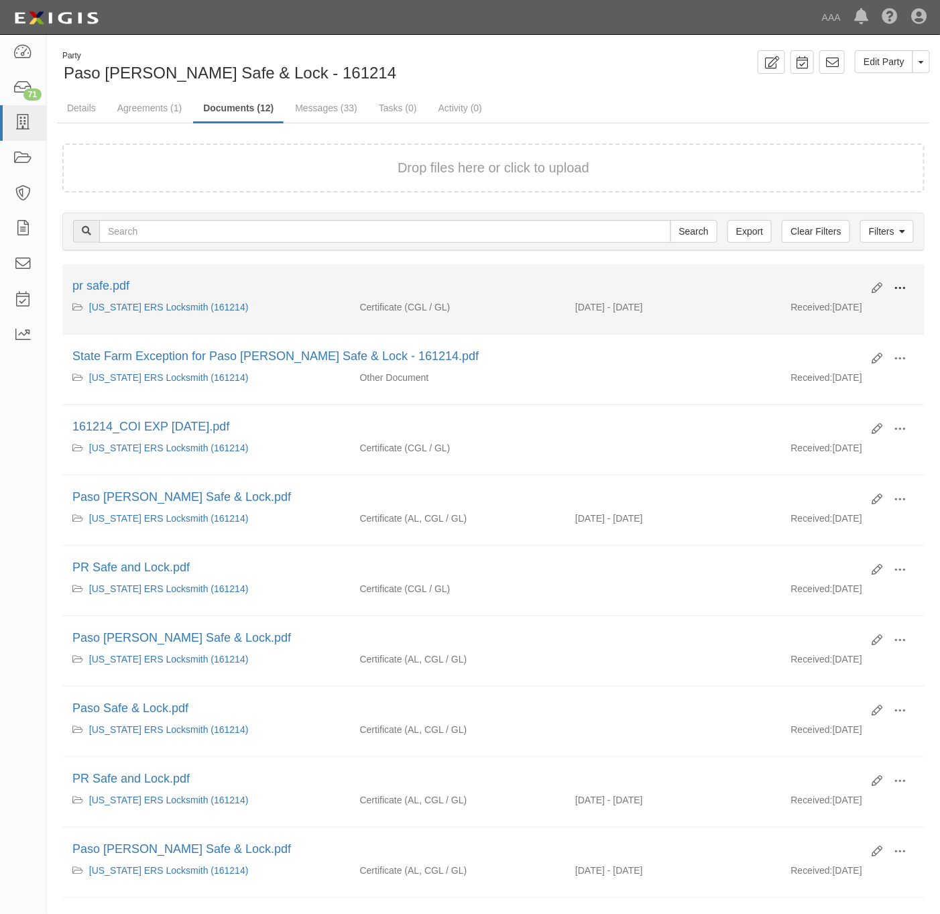
click at [903, 288] on span at bounding box center [900, 288] width 12 height 12
click at [829, 330] on link "View details" at bounding box center [835, 333] width 106 height 24
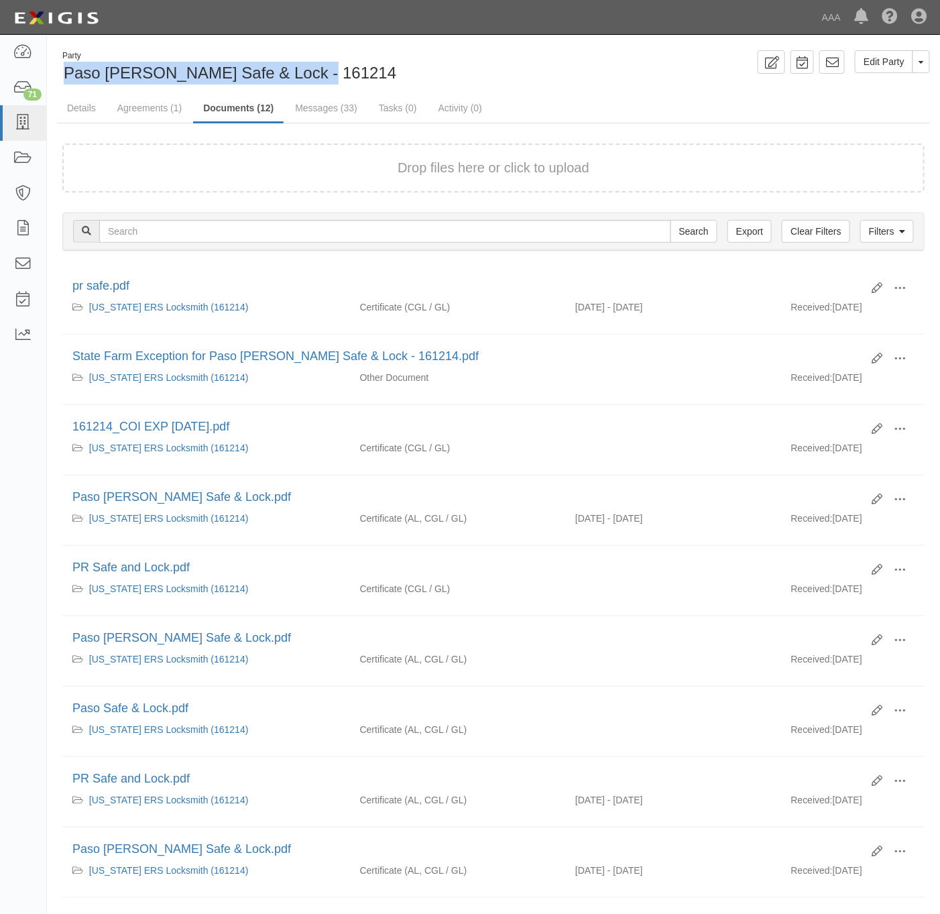
drag, startPoint x: 320, startPoint y: 70, endPoint x: 59, endPoint y: 76, distance: 260.9
click at [59, 76] on div "Party Paso Robles Safe & Lock - 161214" at bounding box center [270, 67] width 426 height 34
copy span "Paso Robles Safe & Lock - 161214"
click at [133, 109] on link "Agreements (1)" at bounding box center [149, 109] width 84 height 29
click at [146, 103] on link "Agreements (1)" at bounding box center [149, 109] width 84 height 29
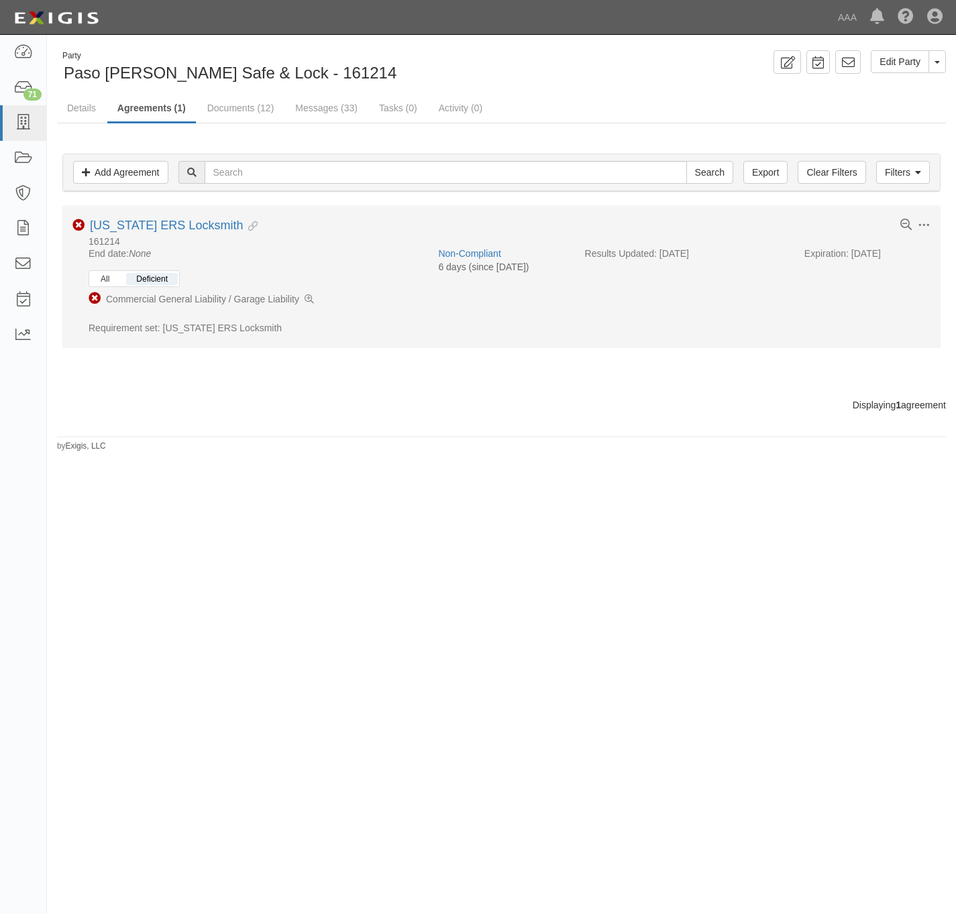
click at [109, 282] on button "All" at bounding box center [105, 279] width 29 height 12
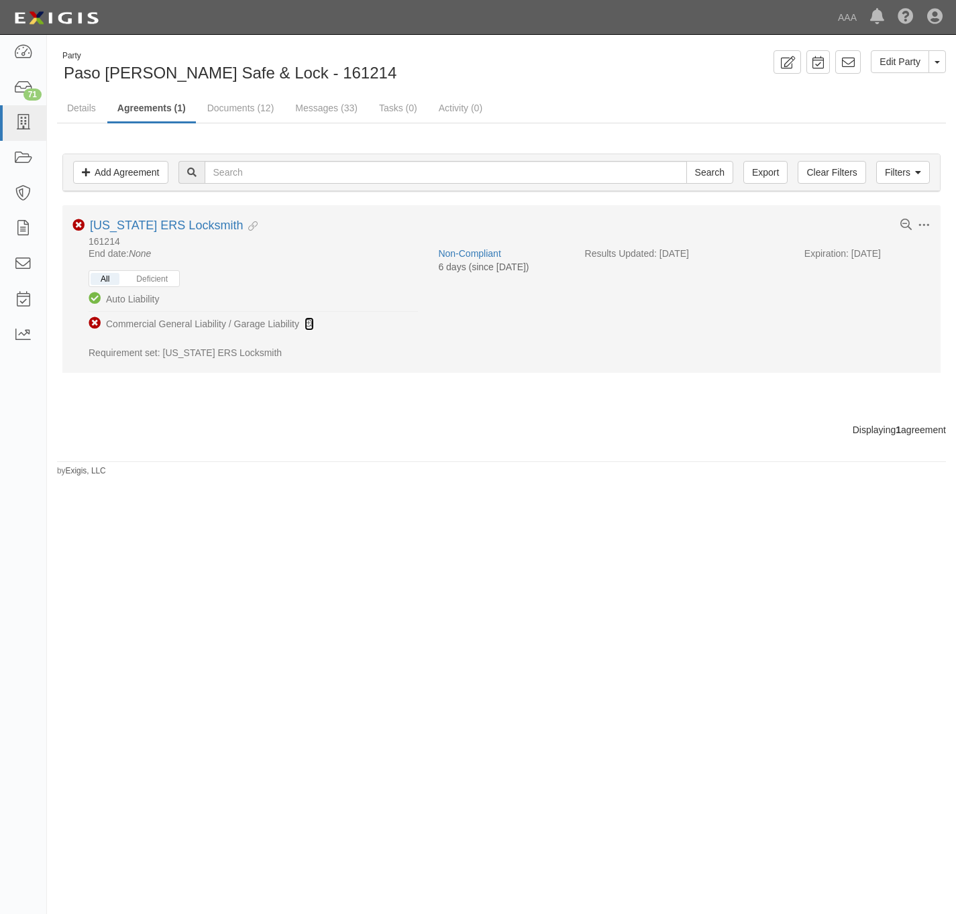
click at [308, 322] on icon at bounding box center [308, 324] width 9 height 9
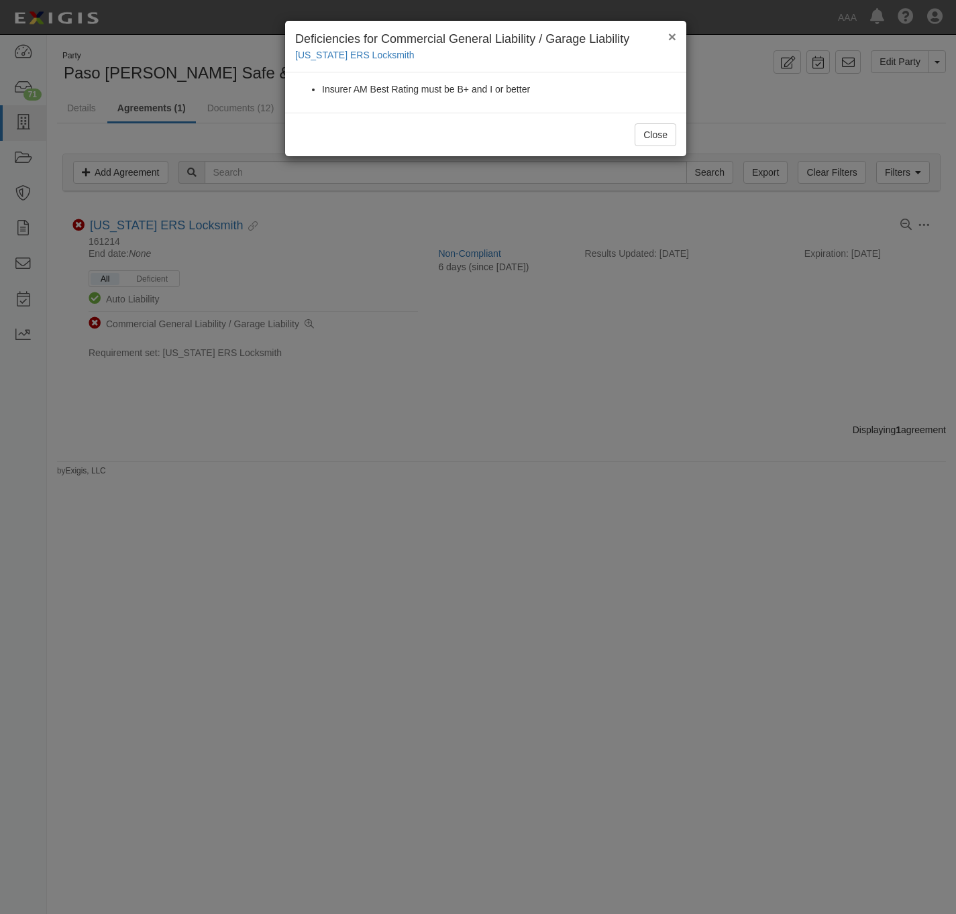
click at [666, 37] on h4 "Deficiencies for Commercial General Liability / Garage Liability" at bounding box center [485, 39] width 381 height 17
click at [672, 30] on button "×" at bounding box center [672, 37] width 8 height 14
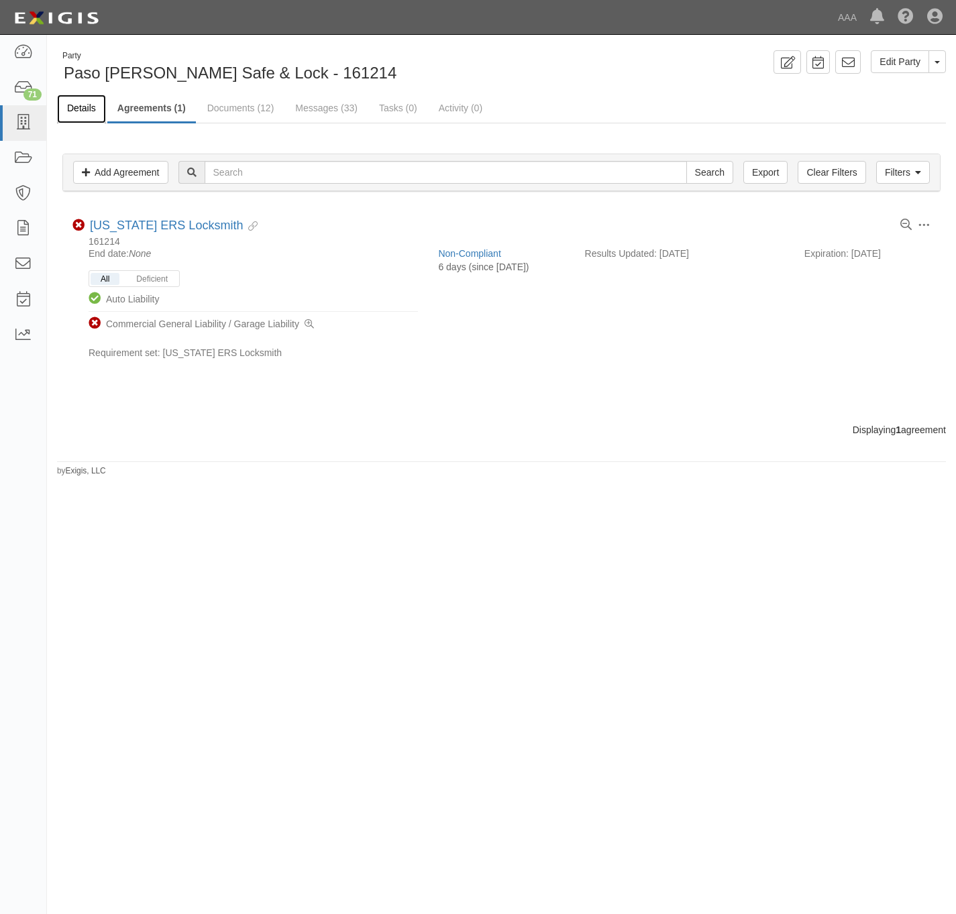
click at [74, 105] on link "Details" at bounding box center [81, 109] width 49 height 29
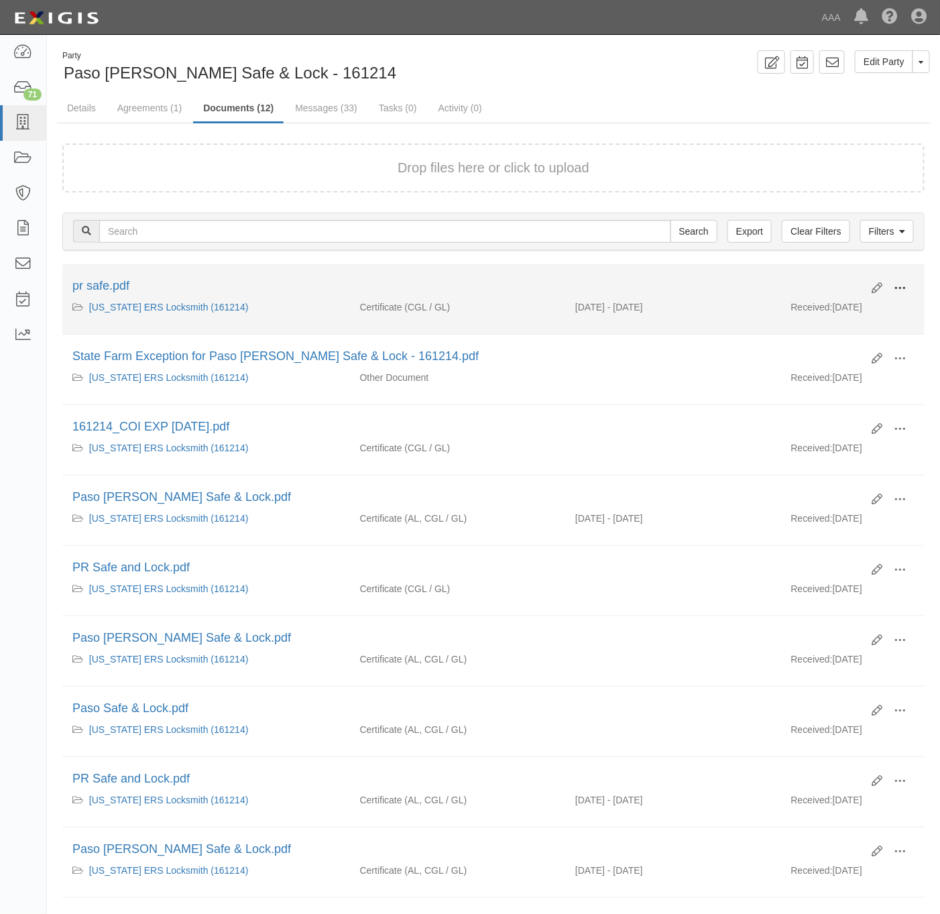
click at [908, 284] on button at bounding box center [900, 289] width 30 height 23
click at [838, 308] on link "View" at bounding box center [835, 308] width 106 height 24
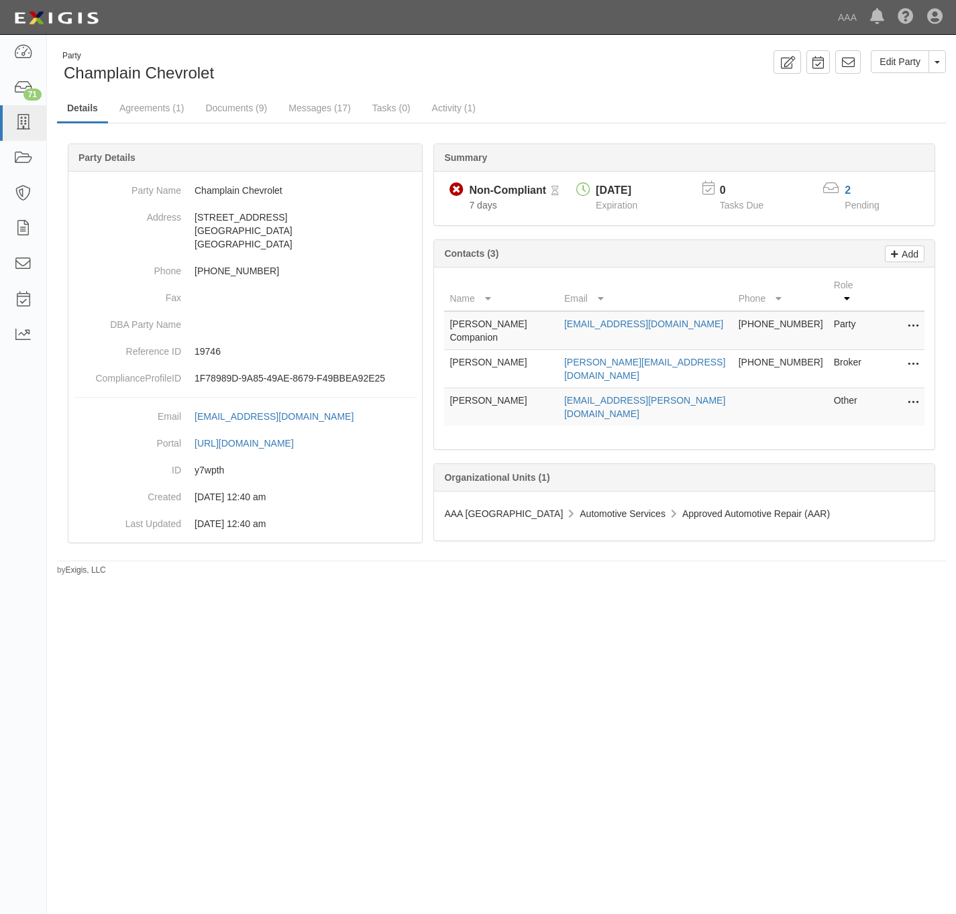
click at [841, 184] on div "2" at bounding box center [870, 190] width 62 height 17
click at [842, 188] on div "2" at bounding box center [870, 190] width 62 height 17
click at [851, 133] on div "Summary Non-Compliant Non-Compliant Pending Review 7 days 10/01/2025 Expiration…" at bounding box center [501, 143] width 888 height 40
click at [115, 737] on div "Party Champlain Chevrolet Edit Party Toggle Party Dropdown View Audit Trail Arc…" at bounding box center [478, 451] width 956 height 823
click at [844, 189] on div "2" at bounding box center [870, 190] width 62 height 17
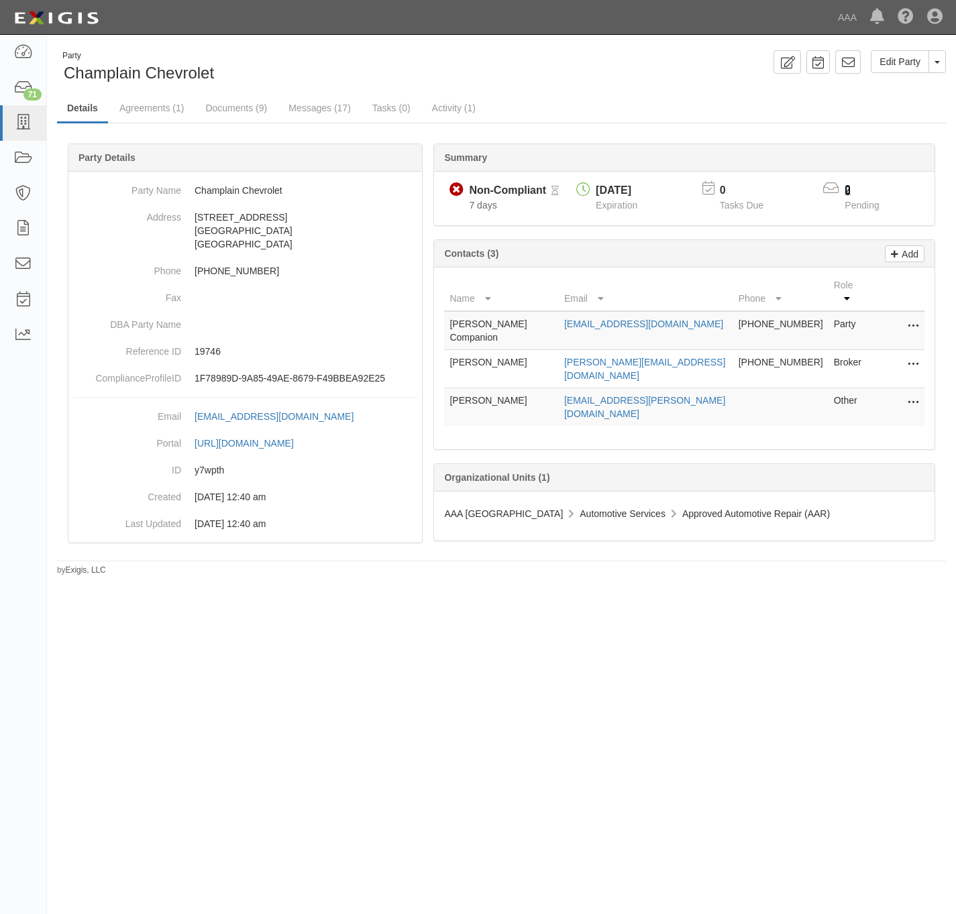
click at [850, 190] on link "2" at bounding box center [847, 189] width 6 height 11
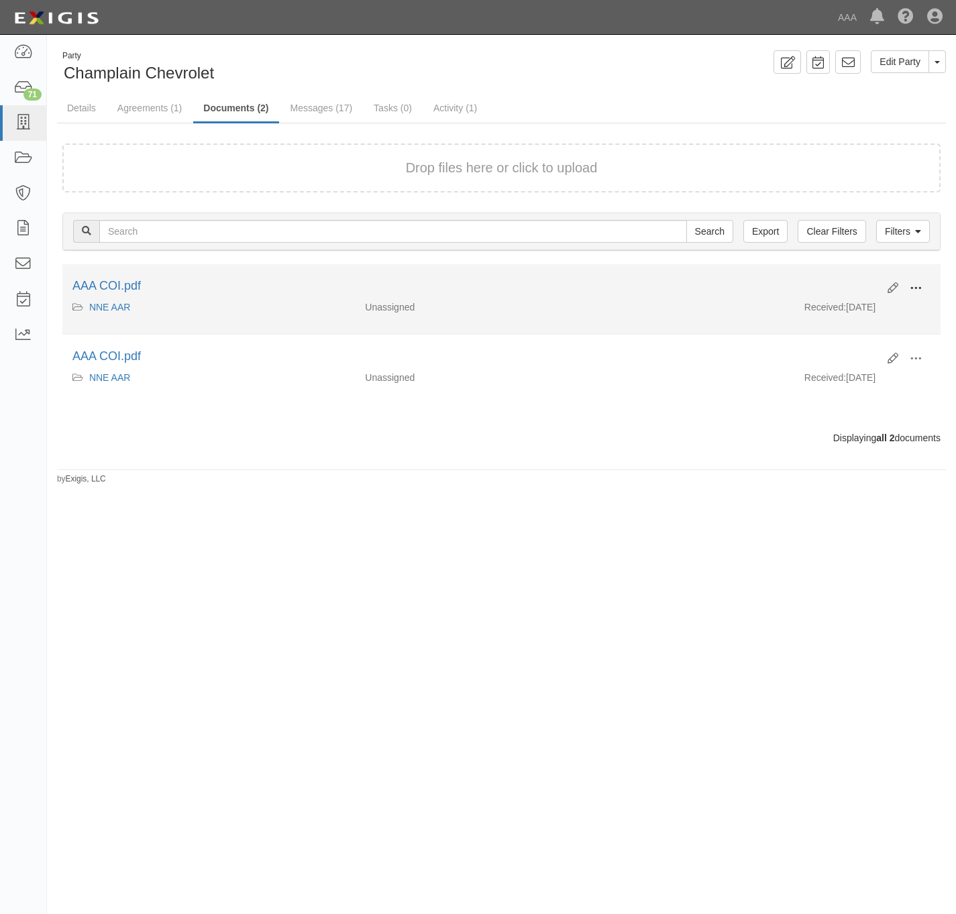
click at [920, 282] on span at bounding box center [915, 288] width 12 height 12
click at [845, 310] on link "View" at bounding box center [850, 308] width 106 height 24
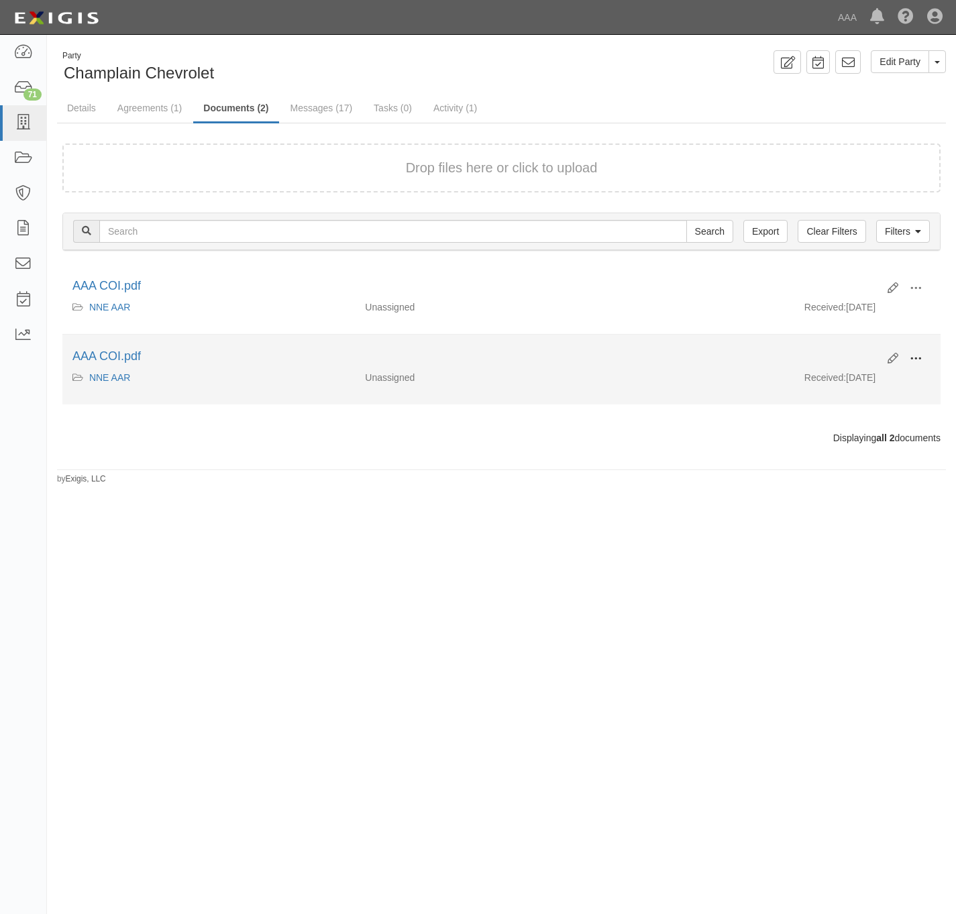
click at [917, 357] on span at bounding box center [915, 359] width 12 height 12
click at [840, 384] on link "View" at bounding box center [850, 378] width 106 height 24
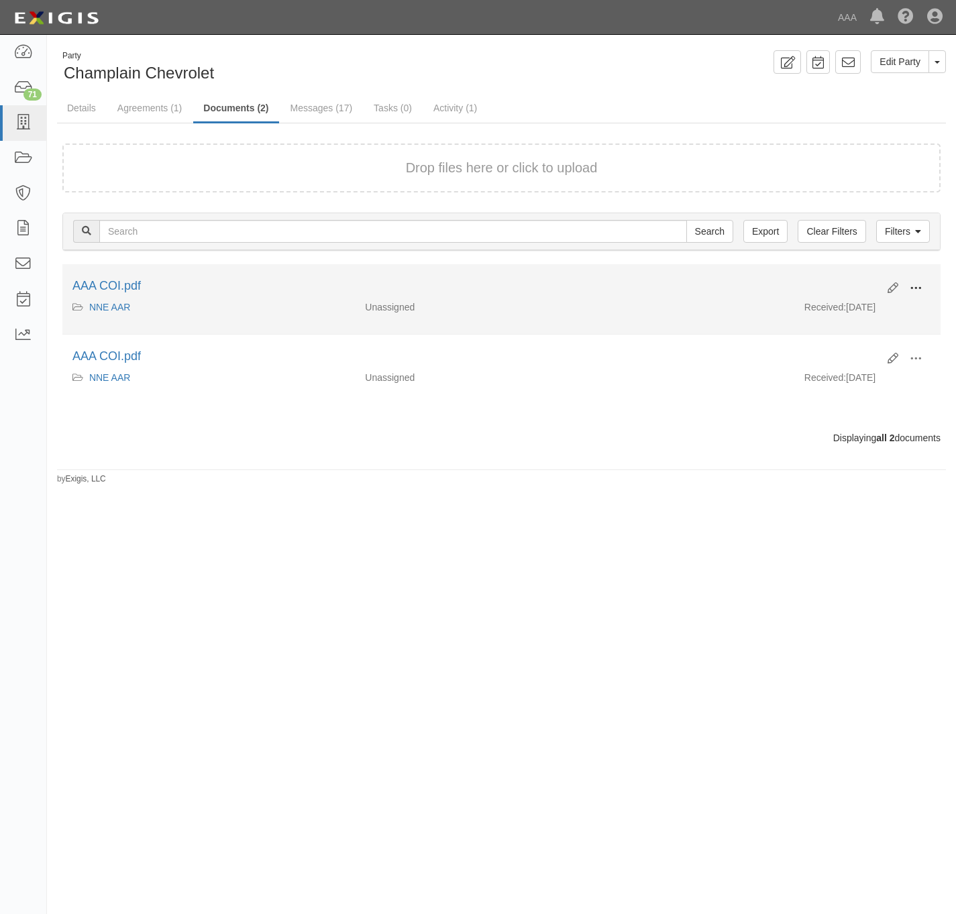
click at [923, 284] on button at bounding box center [916, 289] width 30 height 23
click at [845, 308] on link "View" at bounding box center [850, 308] width 106 height 24
click at [920, 280] on button at bounding box center [916, 289] width 30 height 23
click at [831, 330] on link "View details" at bounding box center [850, 333] width 106 height 24
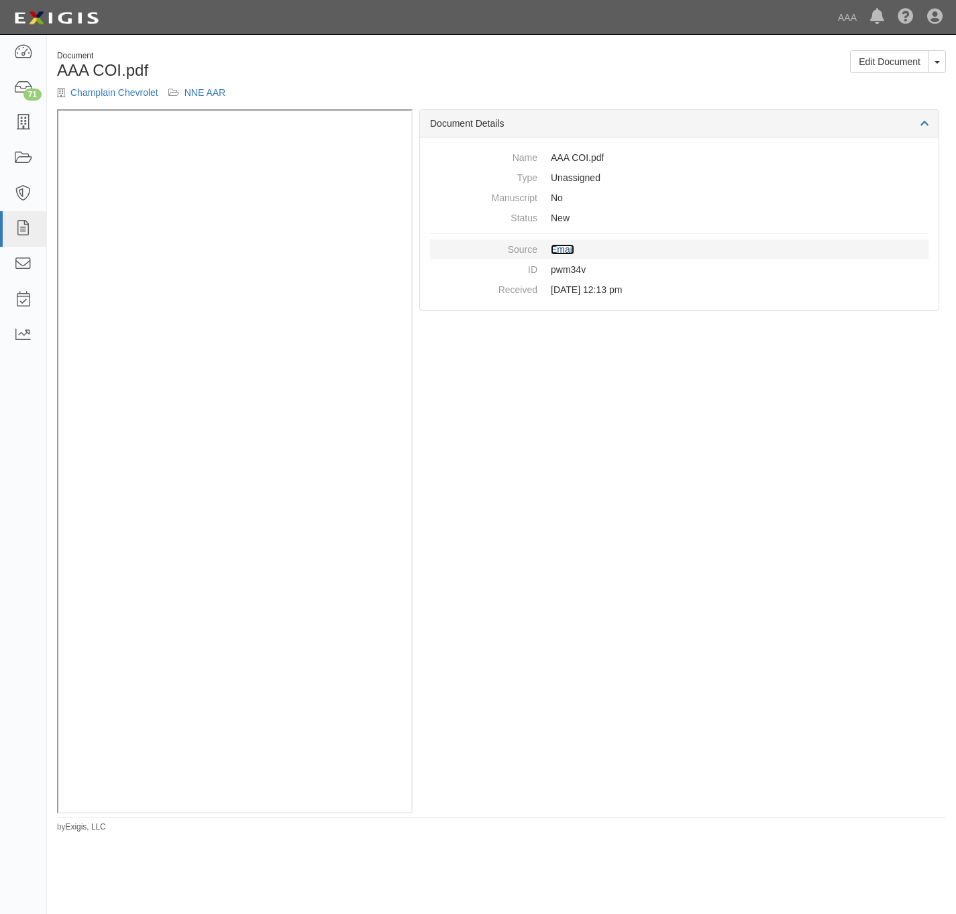
click at [564, 245] on link "Email" at bounding box center [562, 249] width 23 height 11
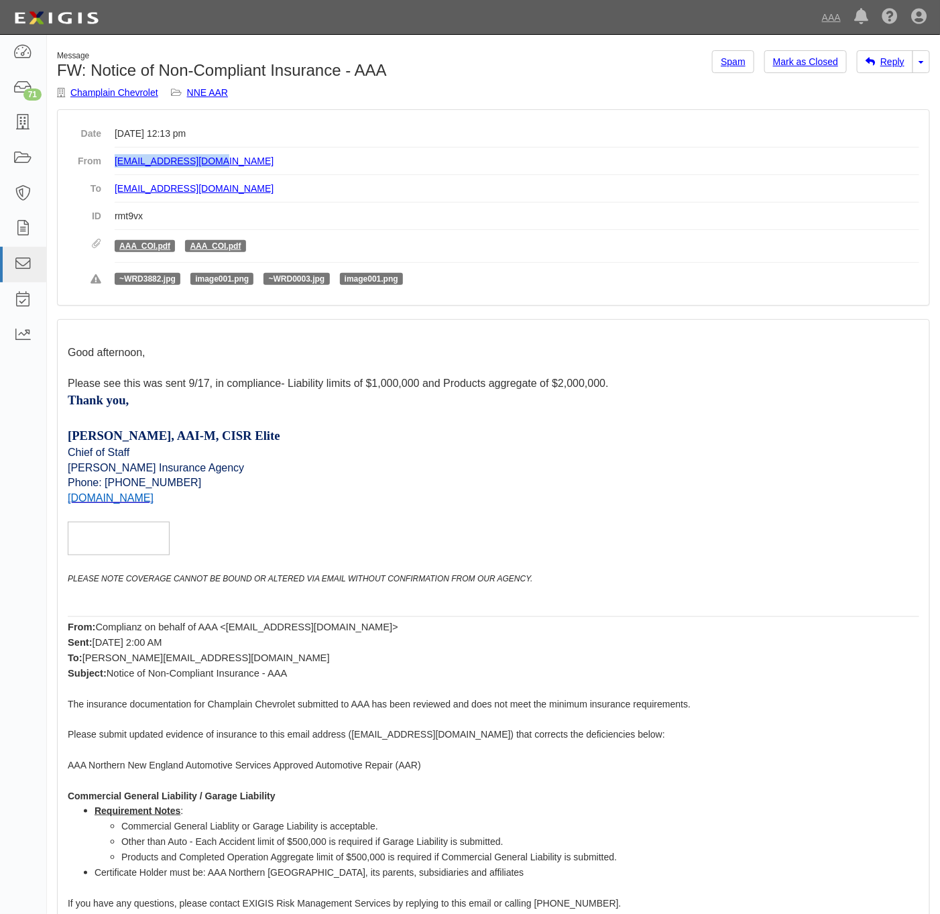
drag, startPoint x: 225, startPoint y: 155, endPoint x: 113, endPoint y: 166, distance: 113.2
click at [113, 166] on dl "Date [DATE] 12:13 pm From [EMAIL_ADDRESS][DOMAIN_NAME] To [EMAIL_ADDRESS][DOMAI…" at bounding box center [494, 207] width 852 height 175
copy link "[EMAIL_ADDRESS][DOMAIN_NAME]"
click at [91, 91] on link "Champlain Chevrolet" at bounding box center [114, 92] width 88 height 11
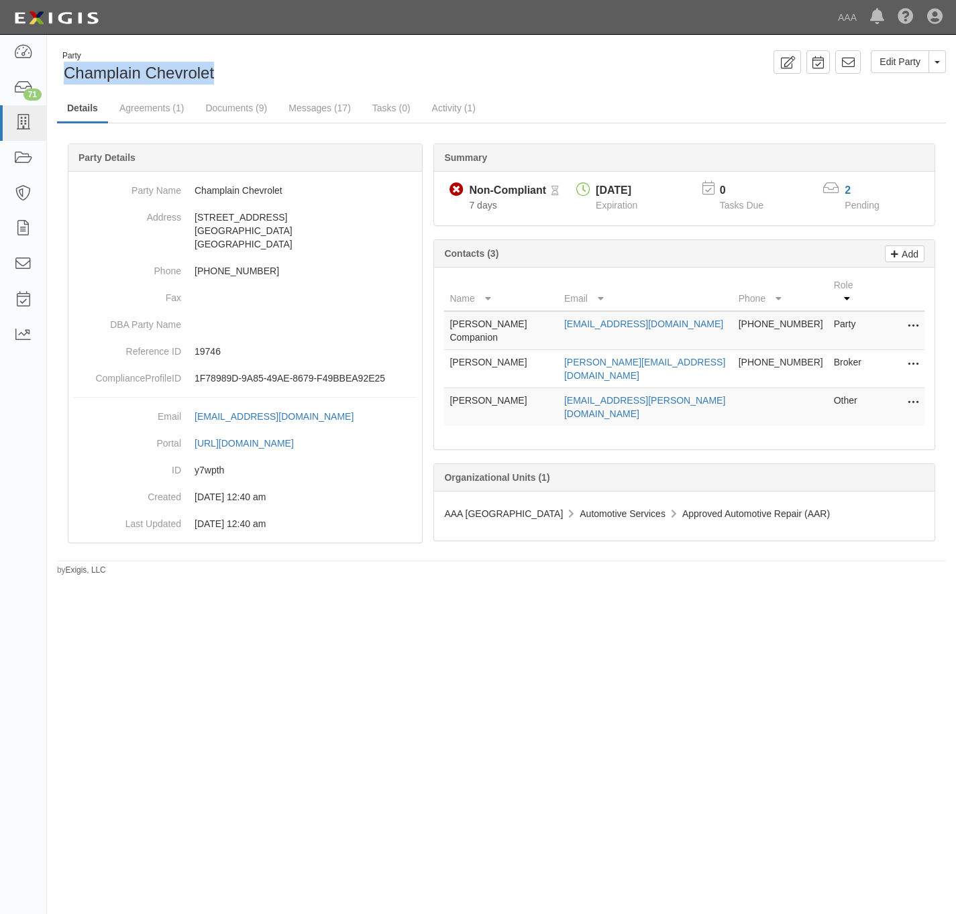
drag, startPoint x: 222, startPoint y: 72, endPoint x: 65, endPoint y: 73, distance: 156.9
click at [65, 73] on div "Party Champlain Chevrolet" at bounding box center [274, 67] width 435 height 34
copy span "Champlain Chevrolet"
